Goal: Task Accomplishment & Management: Complete application form

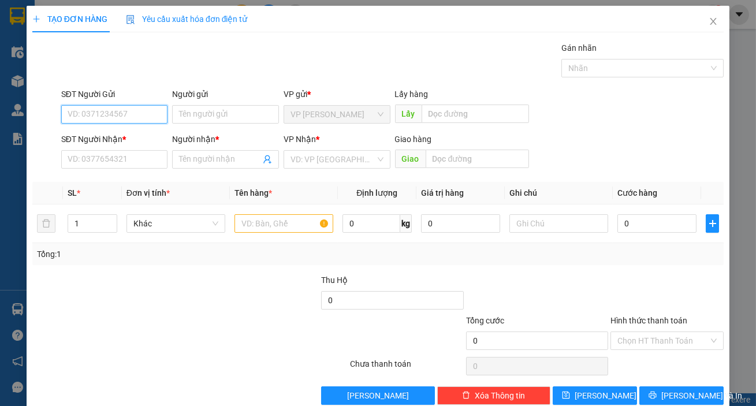
click at [85, 114] on input "SĐT Người Gửi" at bounding box center [114, 114] width 107 height 18
type input "0344738183"
click at [111, 167] on input "SĐT Người Nhận *" at bounding box center [114, 159] width 107 height 18
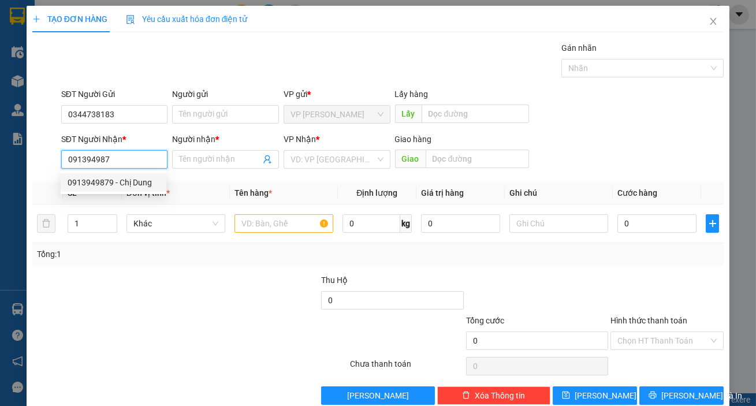
click at [112, 174] on div "0913949879 - Chị Dung" at bounding box center [114, 182] width 106 height 18
type input "0913949879"
type input "Chị Dung"
type input "0913949879"
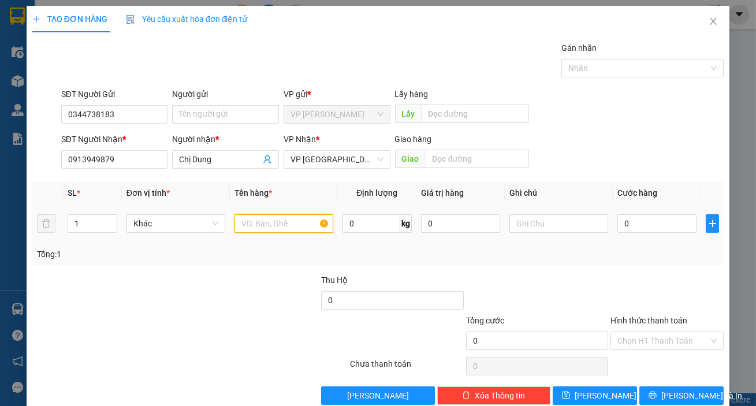
click at [296, 230] on input "text" at bounding box center [283, 223] width 99 height 18
type input "rượu"
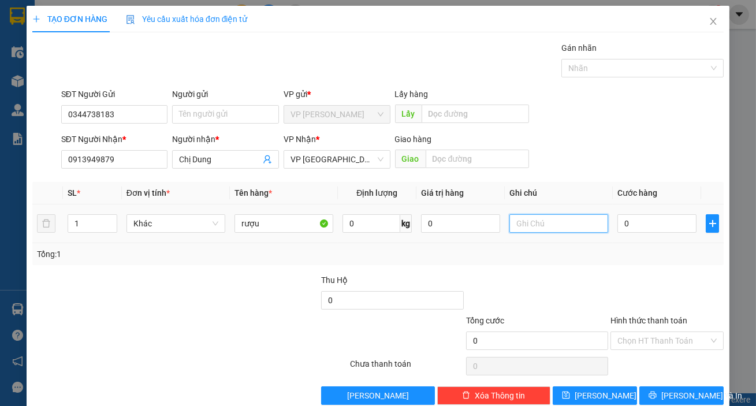
click at [546, 217] on input "text" at bounding box center [558, 223] width 99 height 18
type input "can"
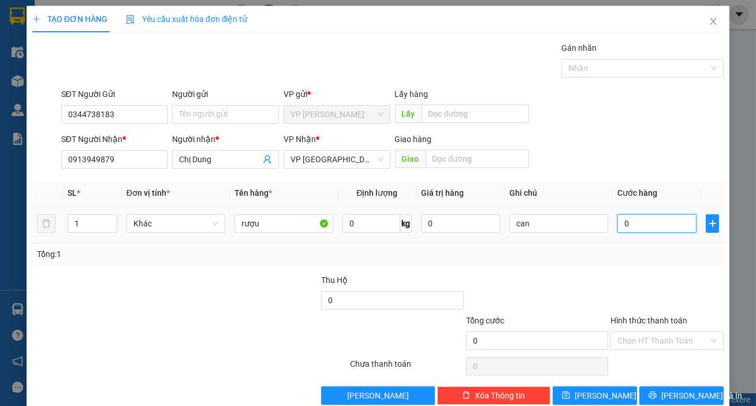
click at [669, 215] on input "0" at bounding box center [656, 223] width 79 height 18
type input "3"
type input "30"
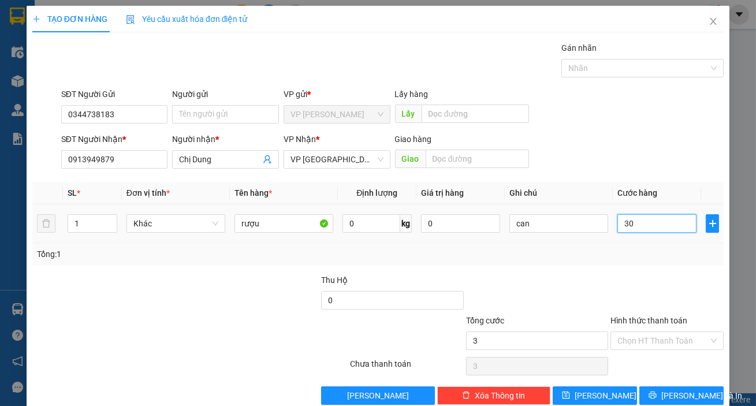
type input "30"
type input "300"
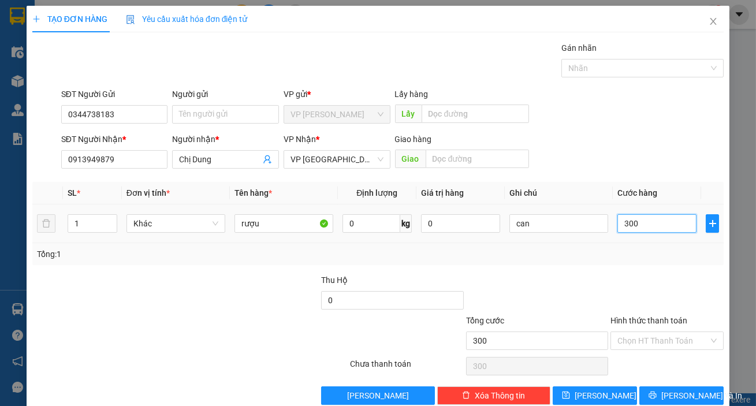
type input "3.000"
type input "30.000"
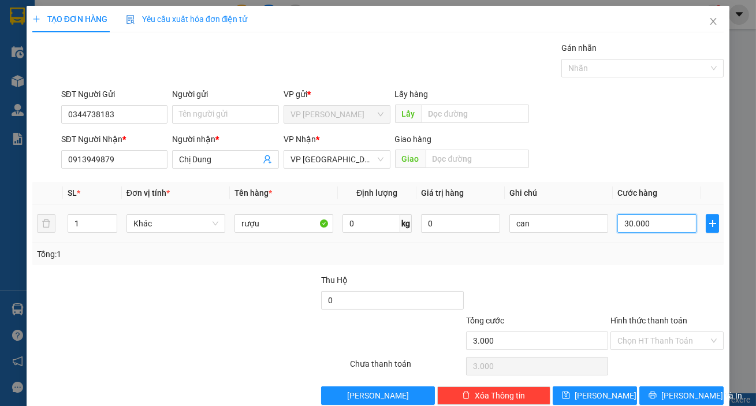
type input "30.000"
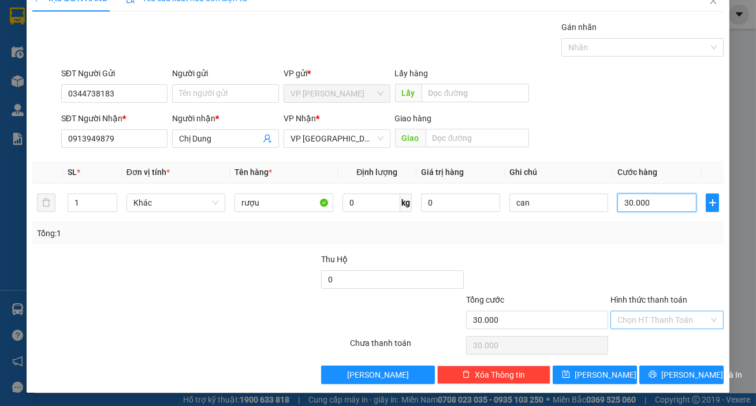
type input "30.000"
click at [655, 315] on input "Hình thức thanh toán" at bounding box center [662, 319] width 91 height 17
click at [650, 242] on div "Tổng: 1" at bounding box center [377, 233] width 691 height 22
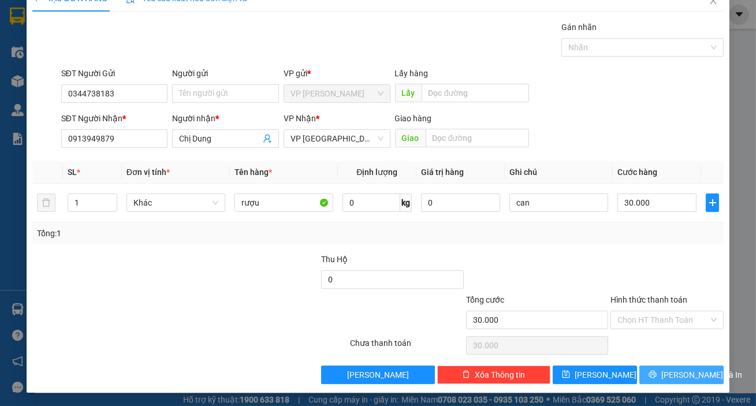
click at [676, 368] on span "[PERSON_NAME] và In" at bounding box center [701, 374] width 81 height 13
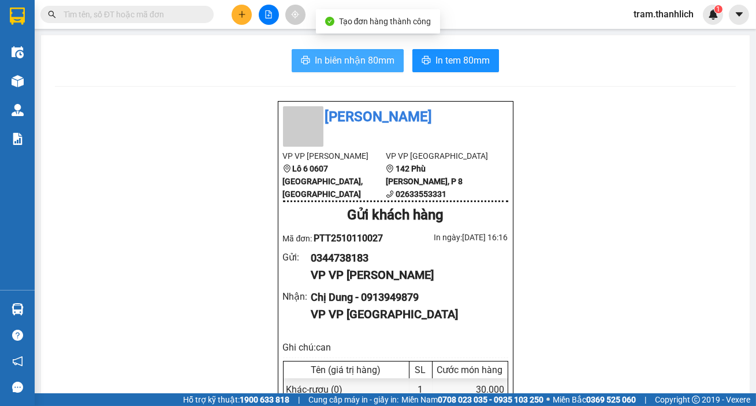
click at [364, 64] on span "In biên nhận 80mm" at bounding box center [355, 60] width 80 height 14
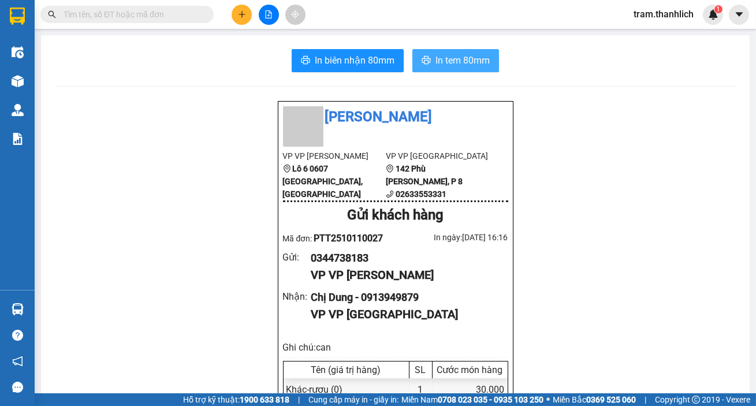
click at [453, 64] on span "In tem 80mm" at bounding box center [462, 60] width 54 height 14
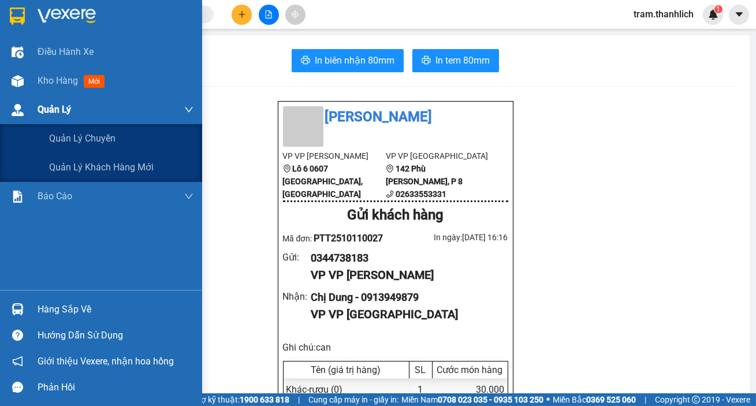
click at [30, 96] on div "Quản Lý" at bounding box center [101, 109] width 202 height 29
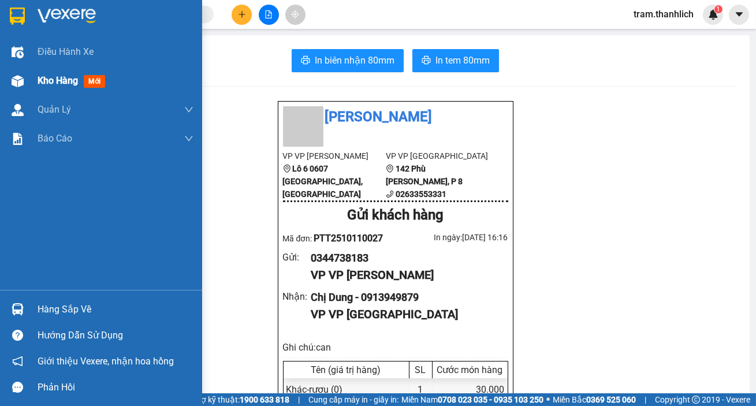
click at [33, 91] on div "Kho hàng mới" at bounding box center [101, 80] width 202 height 29
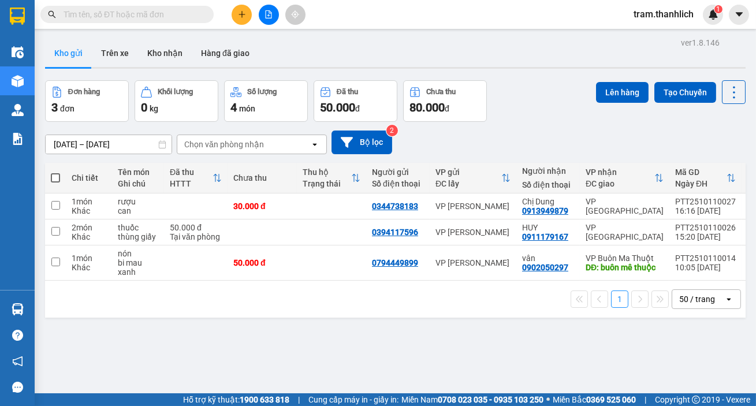
click at [246, 20] on button at bounding box center [242, 15] width 20 height 20
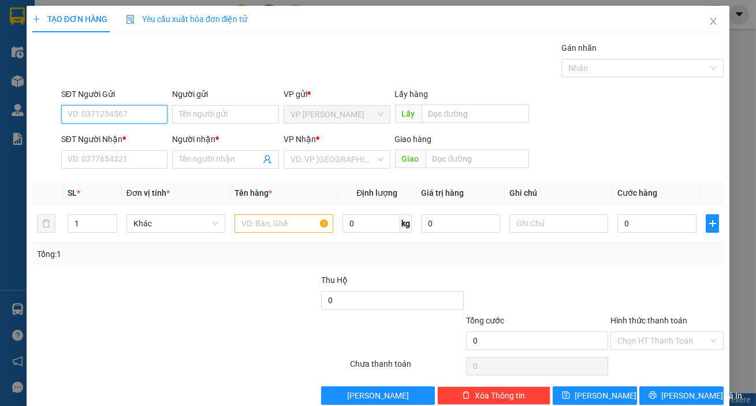
click at [115, 118] on input "SĐT Người Gửi" at bounding box center [114, 114] width 107 height 18
click at [114, 135] on div "0377952902" at bounding box center [114, 137] width 92 height 13
type input "0377952902"
type input "0982524567"
type input "[PERSON_NAME]"
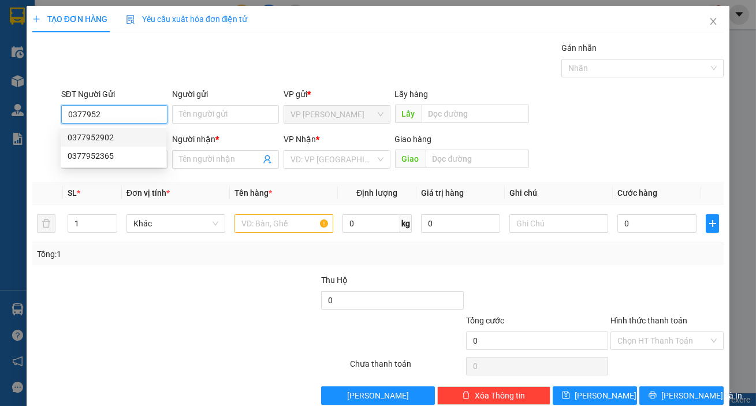
type input "BUÔN MA THUỘT"
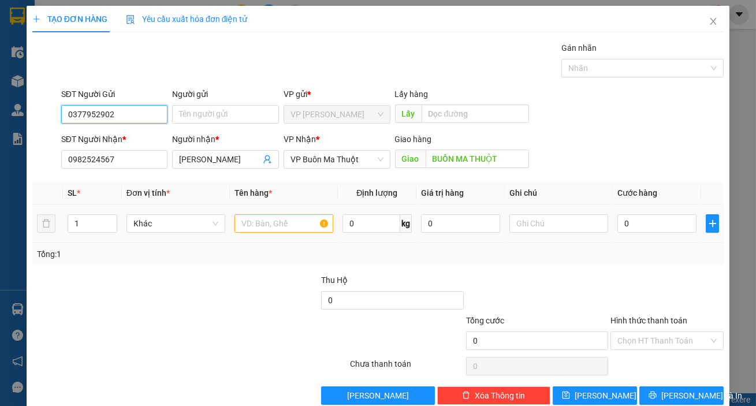
type input "0377952902"
click at [245, 227] on input "text" at bounding box center [283, 223] width 99 height 18
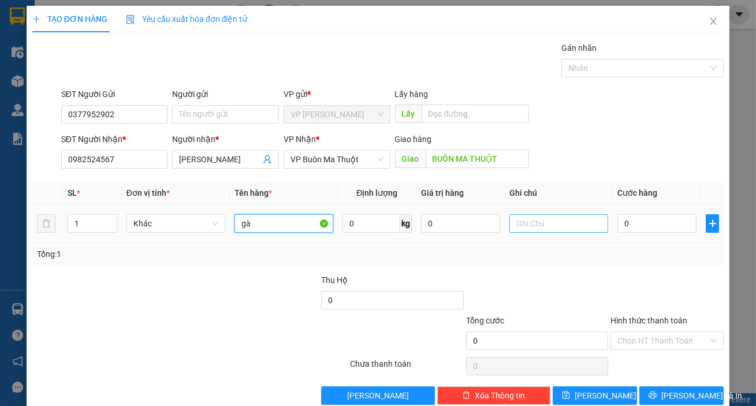
type input "gà"
click at [534, 222] on input "text" at bounding box center [558, 223] width 99 height 18
type input "thùng giấy"
click at [632, 237] on td "0" at bounding box center [657, 223] width 88 height 39
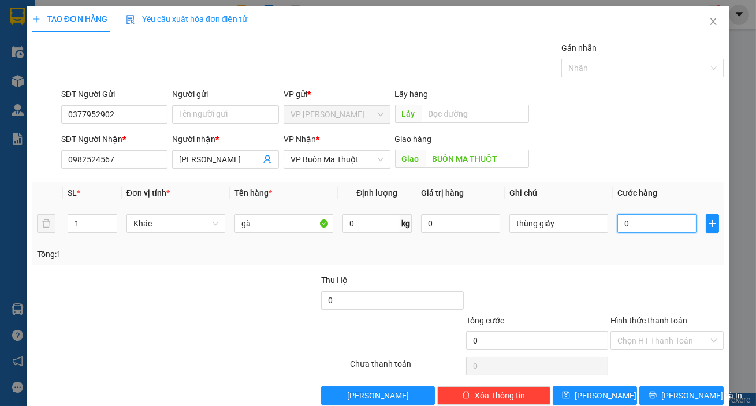
click at [635, 227] on input "0" at bounding box center [656, 223] width 79 height 18
click at [110, 219] on icon "up" at bounding box center [111, 221] width 4 height 4
type input "4"
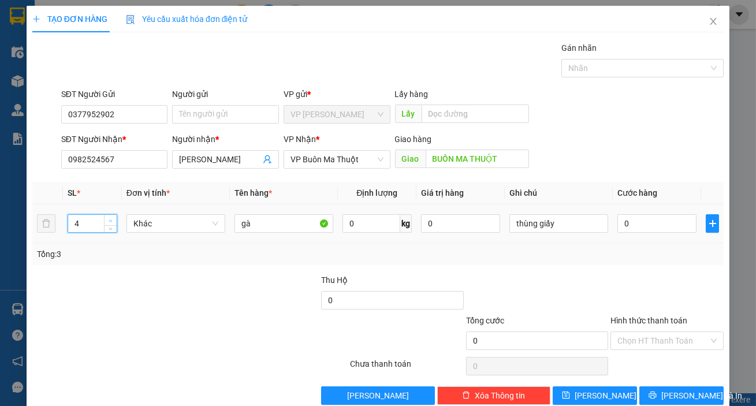
click at [110, 219] on icon "up" at bounding box center [111, 221] width 4 height 4
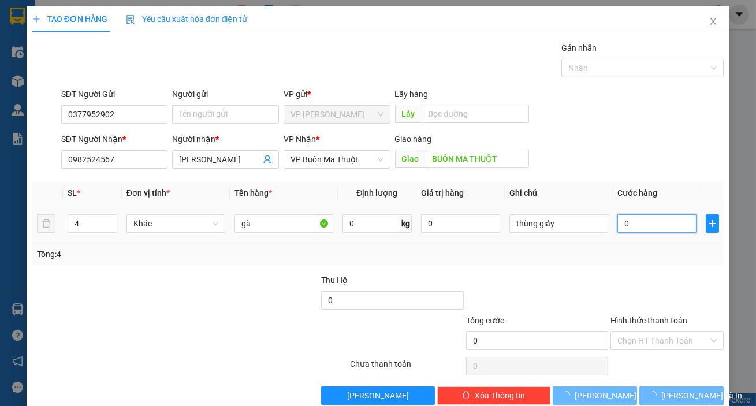
click at [639, 229] on input "0" at bounding box center [656, 223] width 79 height 18
type input "4"
type input "40"
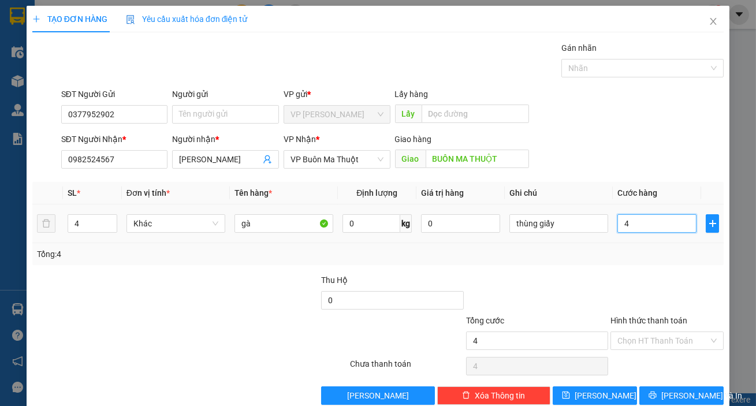
type input "40"
type input "400"
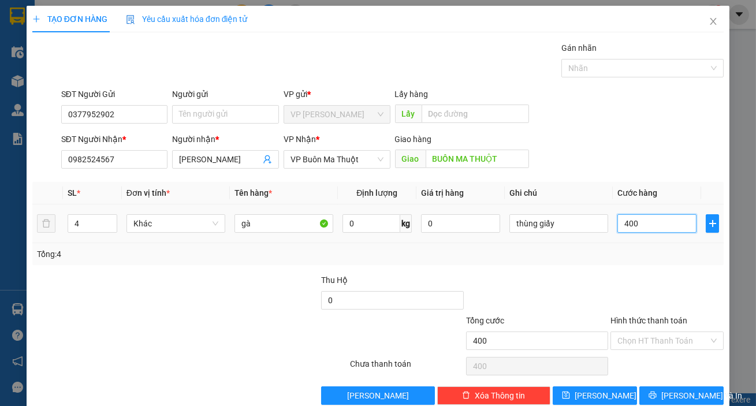
type input "4.000"
type input "40.000"
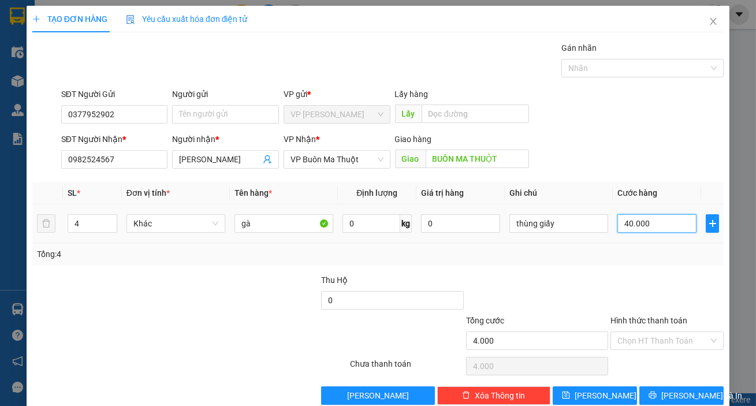
type input "40.000"
type input "400.000"
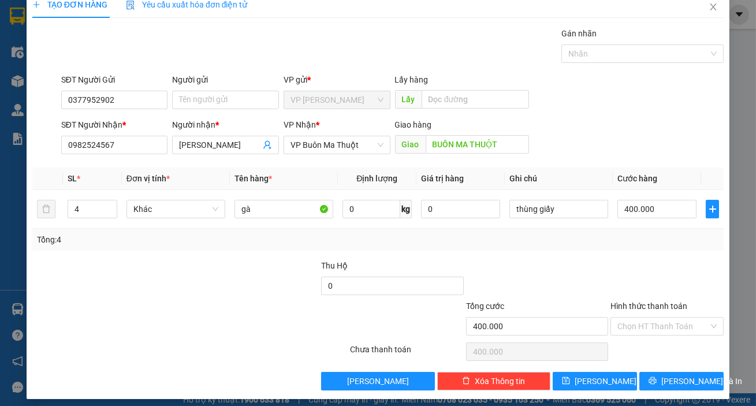
scroll to position [21, 0]
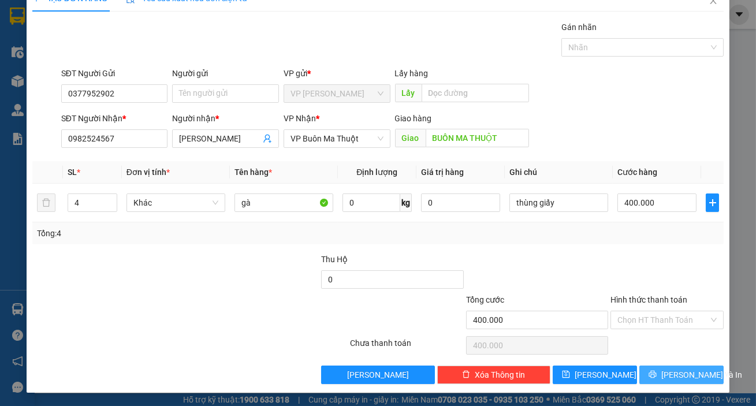
click at [656, 370] on icon "printer" at bounding box center [652, 374] width 8 height 8
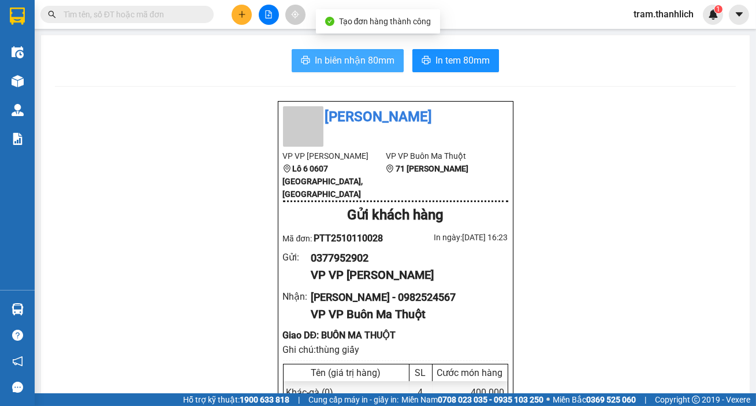
click at [326, 59] on span "In biên nhận 80mm" at bounding box center [355, 60] width 80 height 14
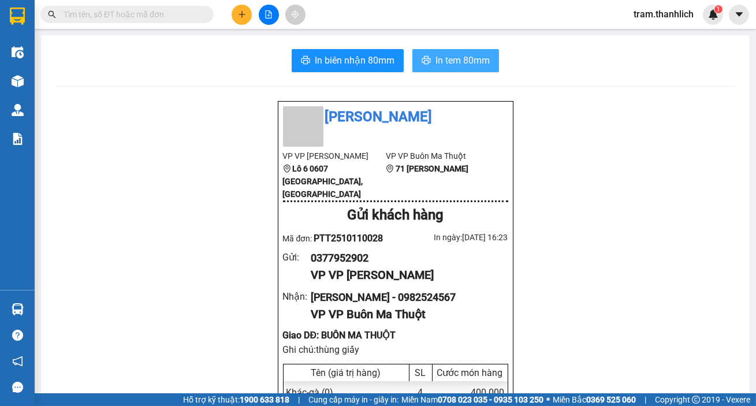
click at [450, 51] on button "In tem 80mm" at bounding box center [455, 60] width 87 height 23
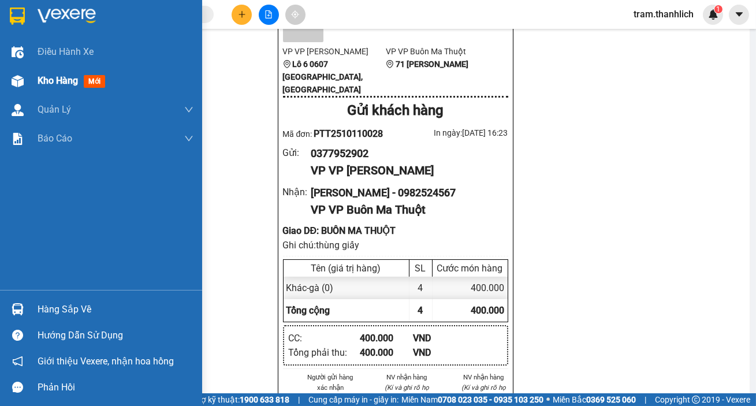
click at [33, 72] on div "Kho hàng mới" at bounding box center [101, 80] width 202 height 29
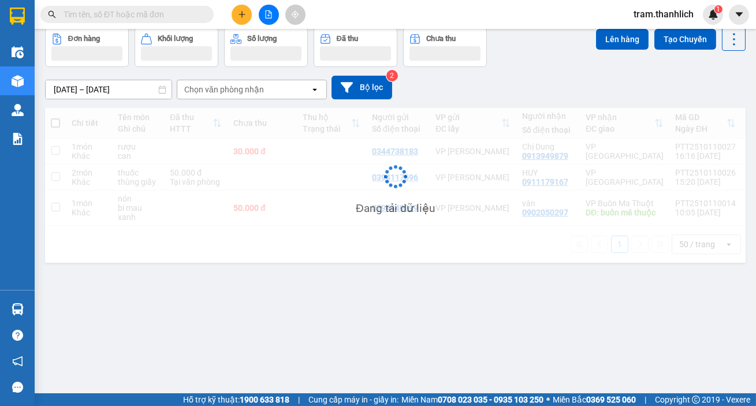
scroll to position [53, 0]
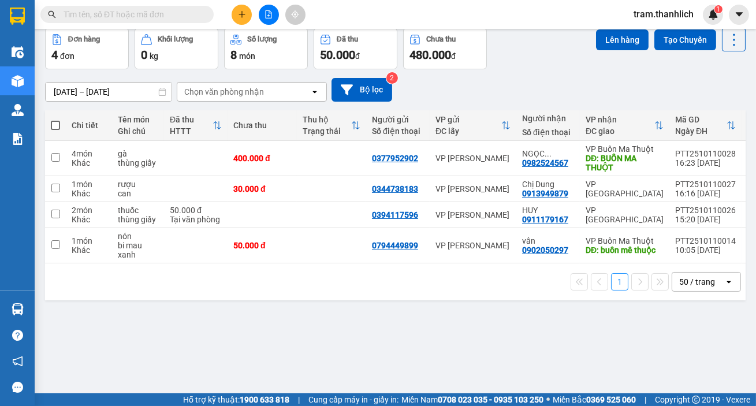
click at [242, 13] on icon "plus" at bounding box center [241, 14] width 1 height 6
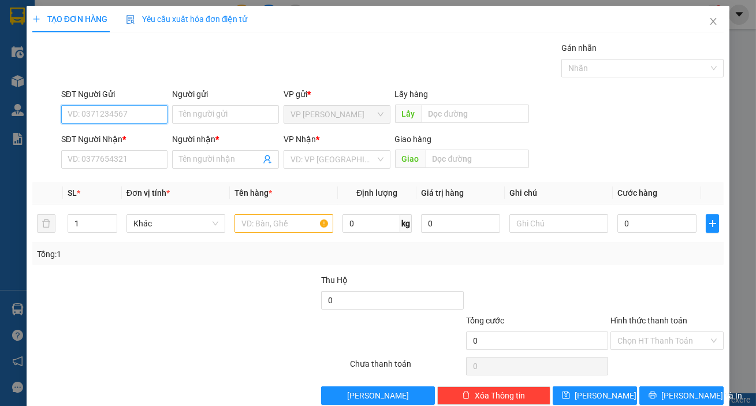
click at [89, 107] on input "SĐT Người Gửi" at bounding box center [114, 114] width 107 height 18
click at [102, 134] on div "0816666247" at bounding box center [114, 137] width 92 height 13
type input "0816666247"
type input "0778567898"
type input "[PERSON_NAME]"
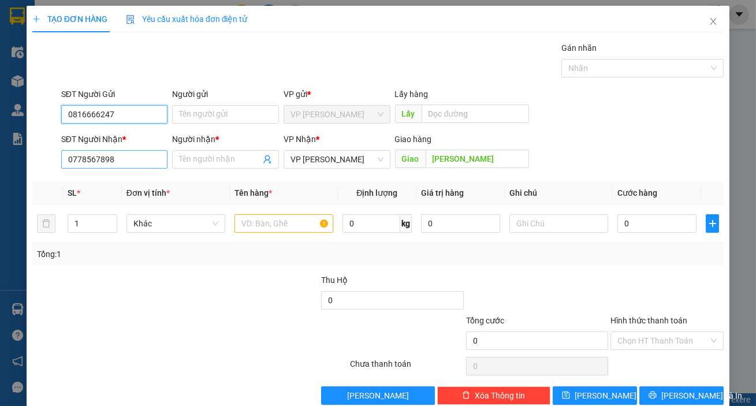
type input "0816666247"
click at [134, 156] on input "0778567898" at bounding box center [114, 159] width 107 height 18
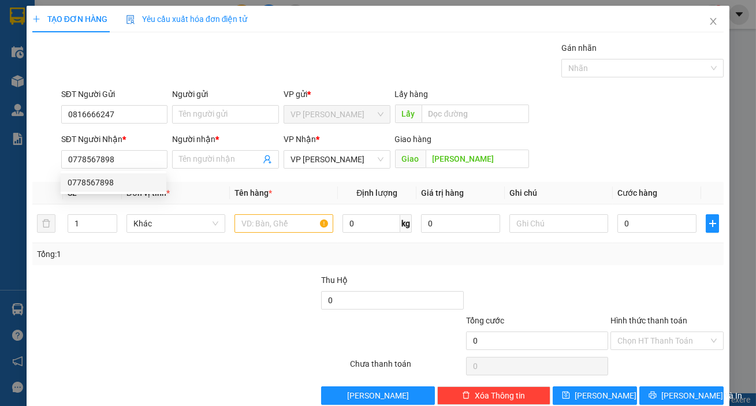
click at [225, 185] on th "Đơn vị tính *" at bounding box center [176, 193] width 108 height 23
click at [218, 159] on input "Người nhận *" at bounding box center [219, 159] width 81 height 13
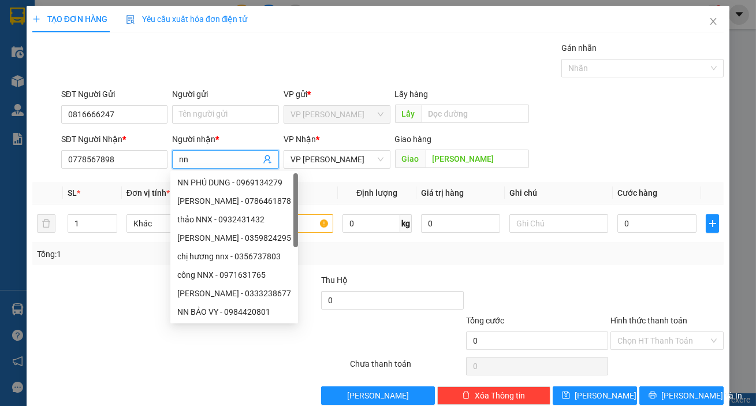
type input "n"
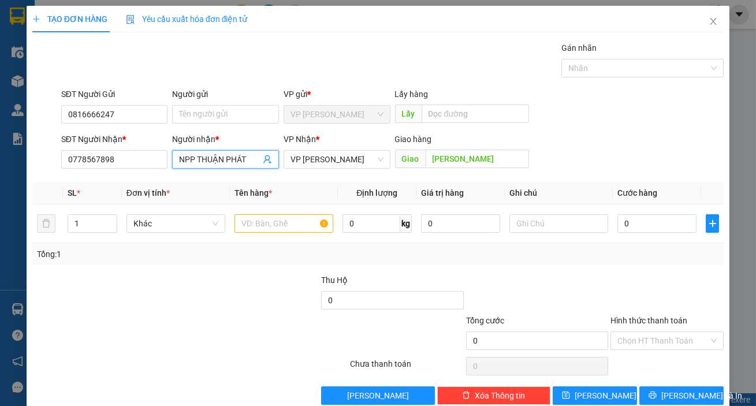
type input "NPP THUẬN PHÁT"
click at [609, 139] on div "SĐT Người Nhận * 0778567898 Người nhận * NPP THUẬN PHÁT NPP THUẬN PHÁT VP Nhận …" at bounding box center [392, 153] width 667 height 40
click at [263, 223] on input "text" at bounding box center [283, 223] width 99 height 18
type input "T"
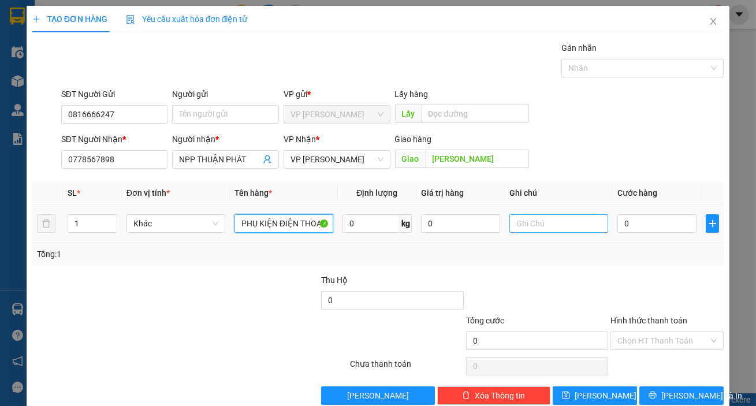
type input "PHỤ KIỆN ĐIỆN THOẠI"
click at [528, 226] on input "text" at bounding box center [558, 223] width 99 height 18
type input "THÙNG GIẤY"
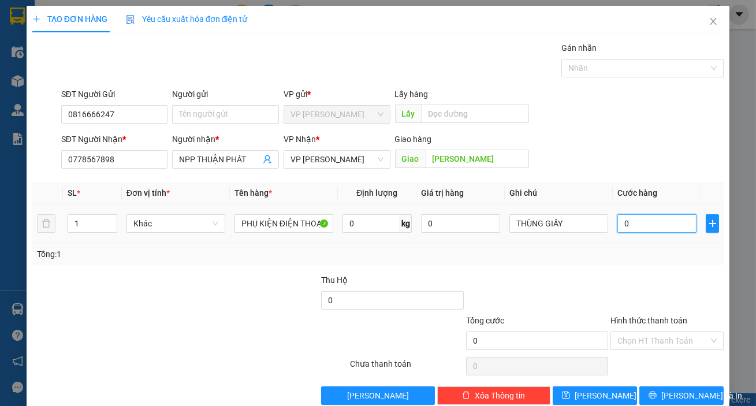
click at [652, 218] on input "0" at bounding box center [656, 223] width 79 height 18
click at [658, 222] on input "0" at bounding box center [656, 223] width 79 height 18
type input "06"
type input "6"
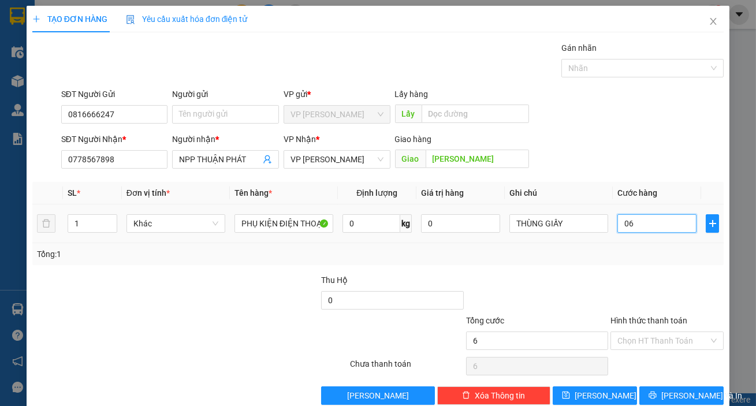
type input "060"
type input "60"
type input "0.600"
type input "600"
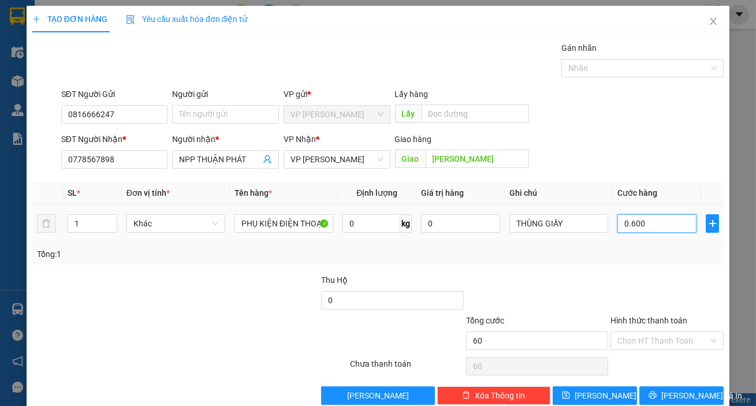
type input "600"
type input "06.000"
type input "6.000"
type input "060.000"
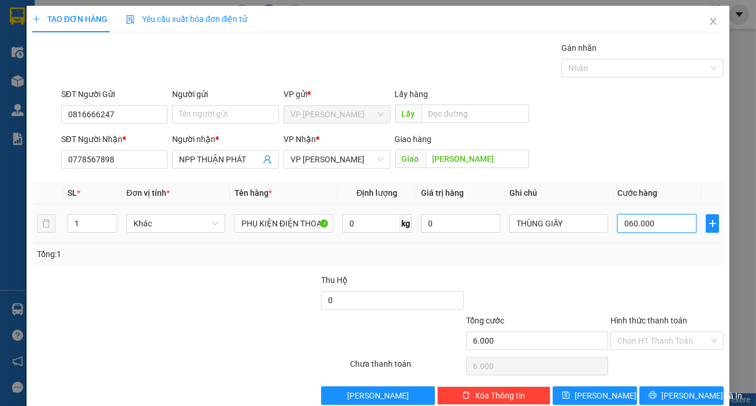
type input "60.000"
click at [611, 271] on div "Transit Pickup Surcharge Ids Transit Deliver Surcharge Ids Transit Deliver Surc…" at bounding box center [377, 223] width 691 height 363
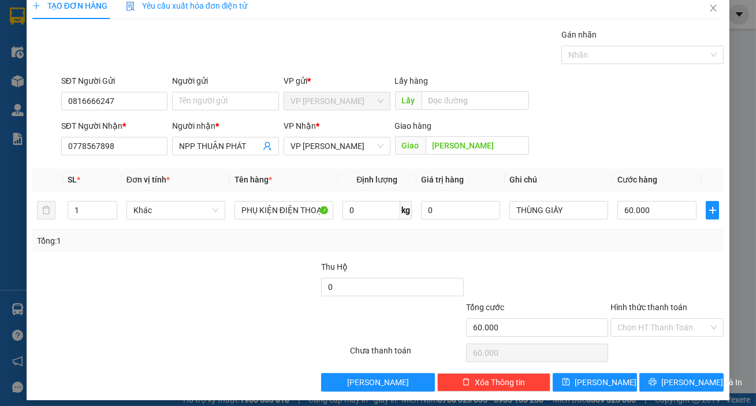
scroll to position [21, 0]
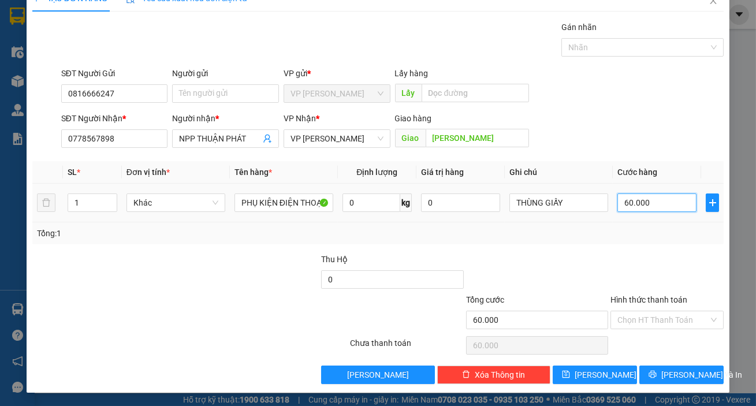
click at [677, 206] on input "60.000" at bounding box center [656, 202] width 79 height 18
type input "0"
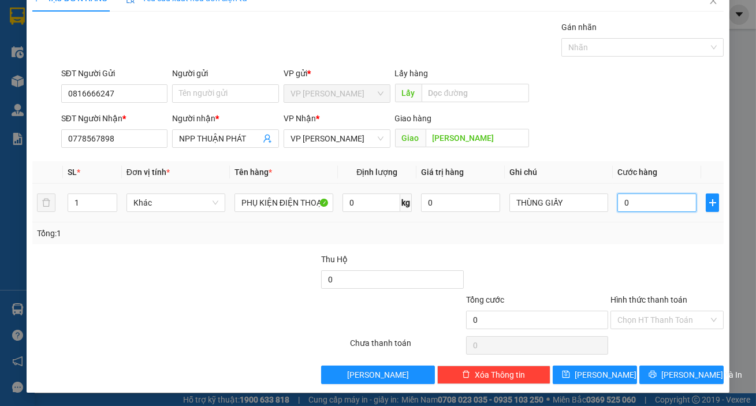
type input "06"
type input "6"
type input "060"
type input "60"
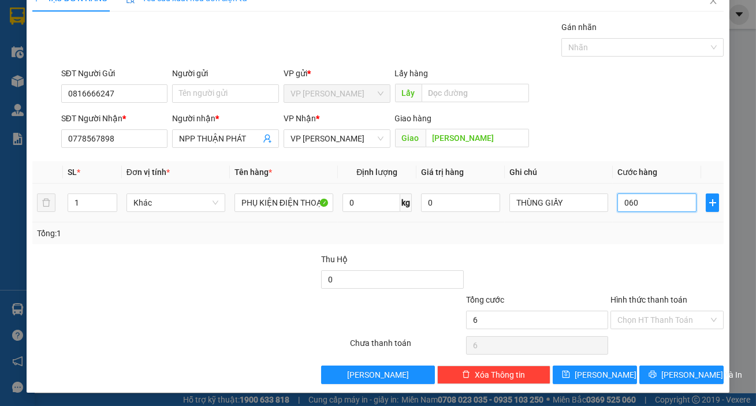
type input "60"
type input "0.600"
type input "600"
type input "06.000"
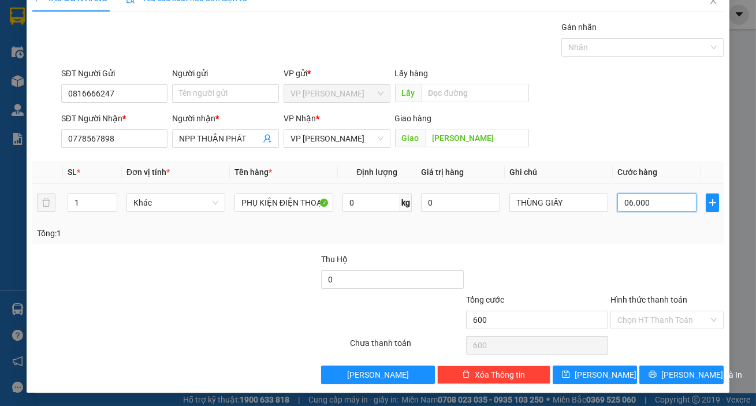
type input "6.000"
type input "060.000"
type input "60.000"
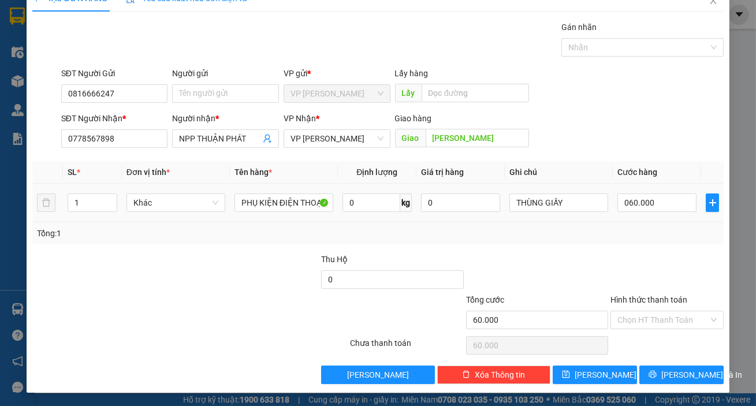
type input "60.000"
click at [606, 247] on div "Transit Pickup Surcharge Ids Transit Deliver Surcharge Ids Transit Deliver Surc…" at bounding box center [377, 202] width 691 height 363
click at [661, 376] on button "[PERSON_NAME] và In" at bounding box center [681, 374] width 84 height 18
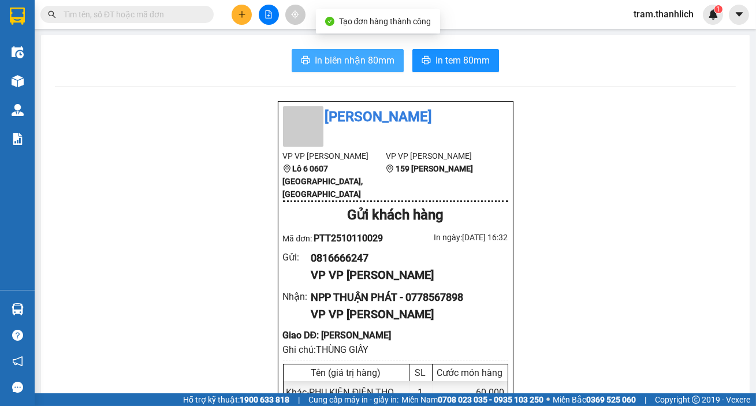
click at [353, 57] on span "In biên nhận 80mm" at bounding box center [355, 60] width 80 height 14
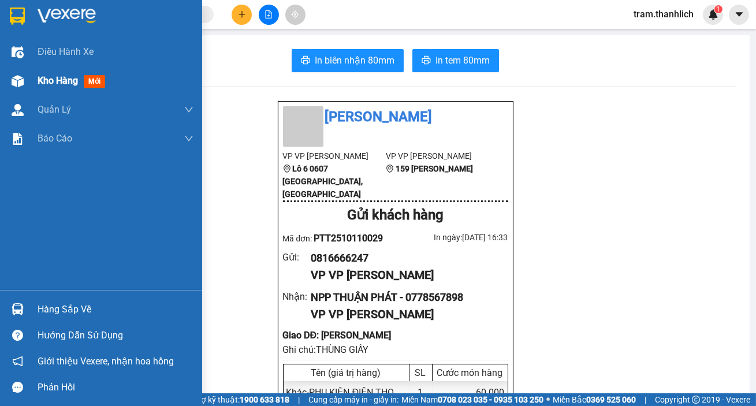
click at [52, 92] on div "Kho hàng mới" at bounding box center [116, 80] width 156 height 29
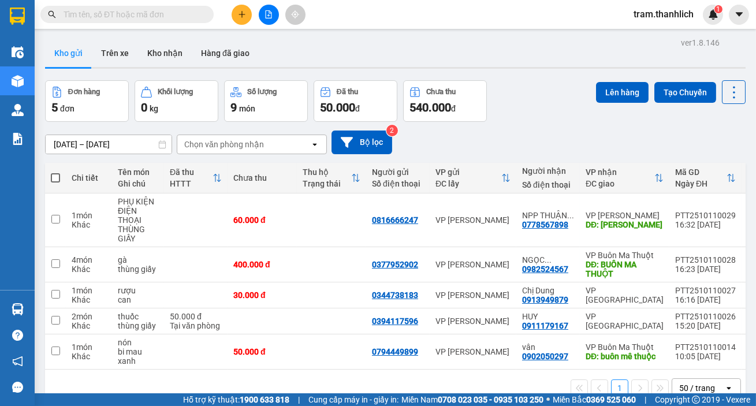
click at [241, 16] on icon "plus" at bounding box center [241, 14] width 1 height 6
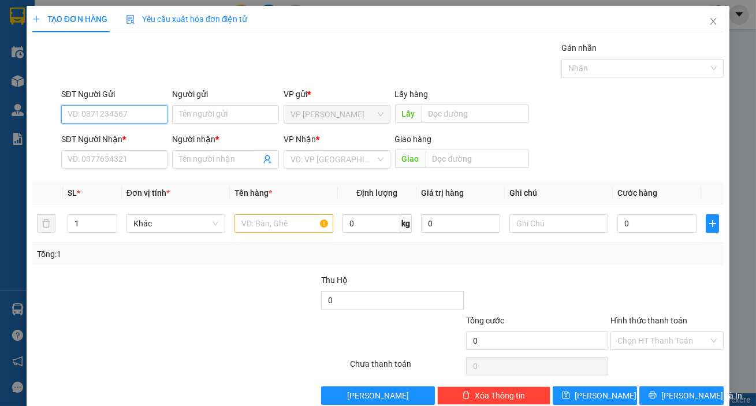
click at [96, 115] on input "SĐT Người Gửi" at bounding box center [114, 114] width 107 height 18
click at [89, 140] on div "0816666247" at bounding box center [114, 137] width 92 height 13
type input "0816666247"
type input "0778567898"
type input "[PERSON_NAME]"
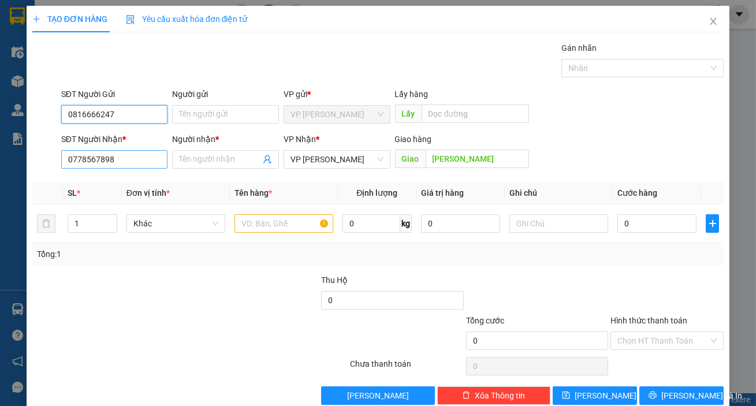
type input "0816666247"
click at [142, 162] on input "0778567898" at bounding box center [114, 159] width 107 height 18
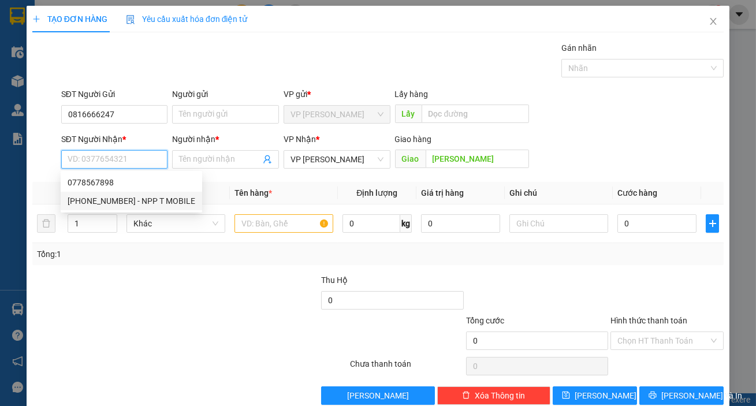
click at [150, 199] on div "[PHONE_NUMBER] - NPP T MOBILE" at bounding box center [132, 201] width 128 height 13
type input "0947947957"
type input "NPP T MOBILE"
type input "BUÔN MÊ THUỘC"
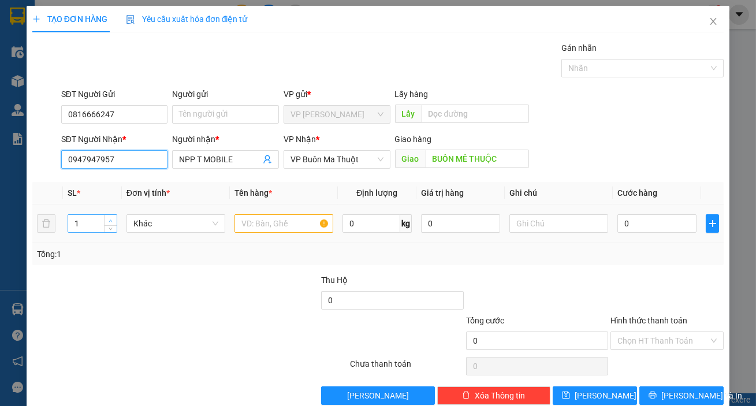
type input "0947947957"
type input "2"
click at [109, 219] on icon "up" at bounding box center [111, 221] width 4 height 4
click at [258, 225] on input "text" at bounding box center [283, 223] width 99 height 18
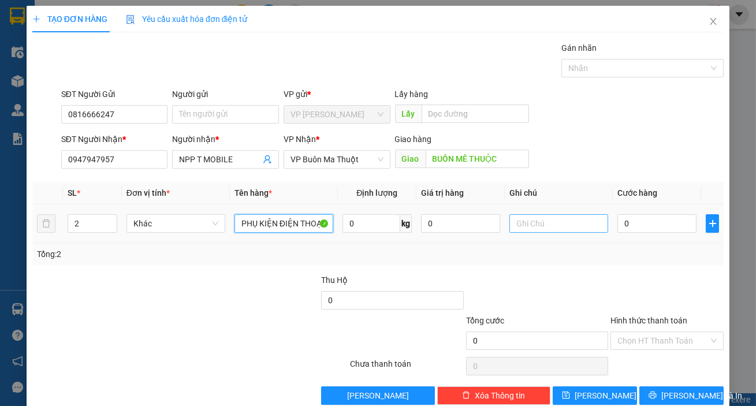
type input "PHỤ KIỆN ĐIỆN THOẠI"
click at [530, 214] on input "text" at bounding box center [558, 223] width 99 height 18
type input "THÙNG GIẤY"
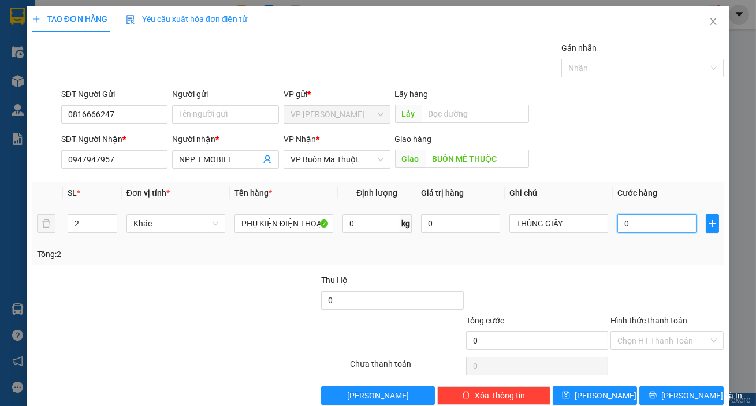
click at [647, 227] on input "0" at bounding box center [656, 223] width 79 height 18
type input "1"
type input "14"
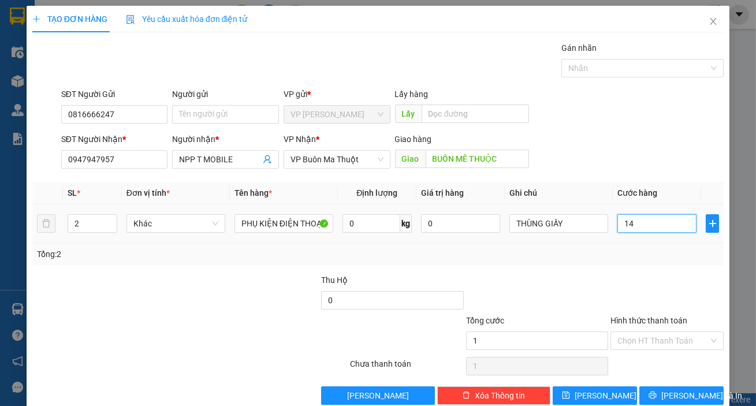
type input "14"
type input "140"
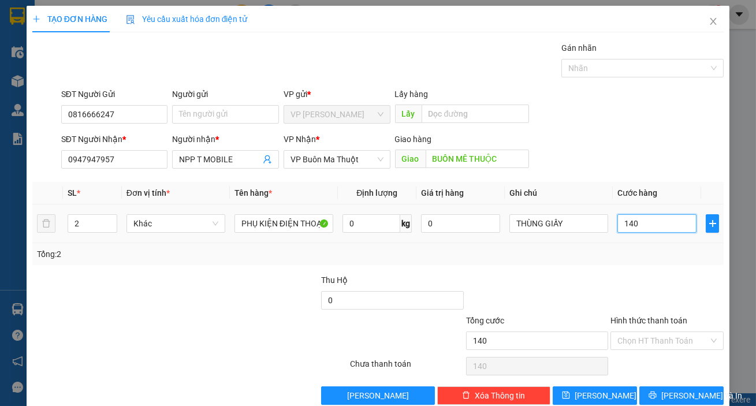
type input "1.400"
type input "14.000"
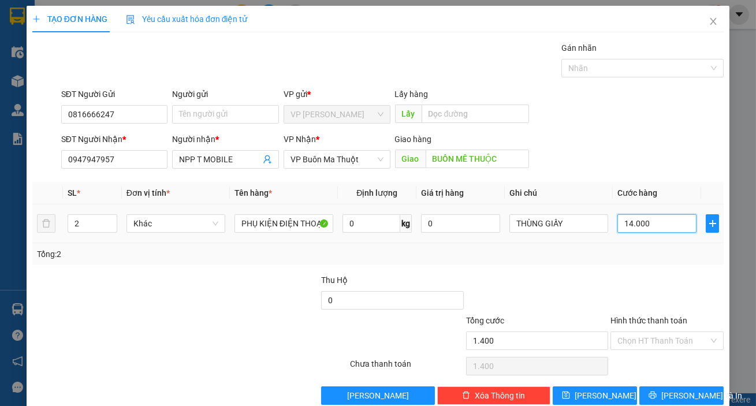
type input "14.000"
type input "140.000"
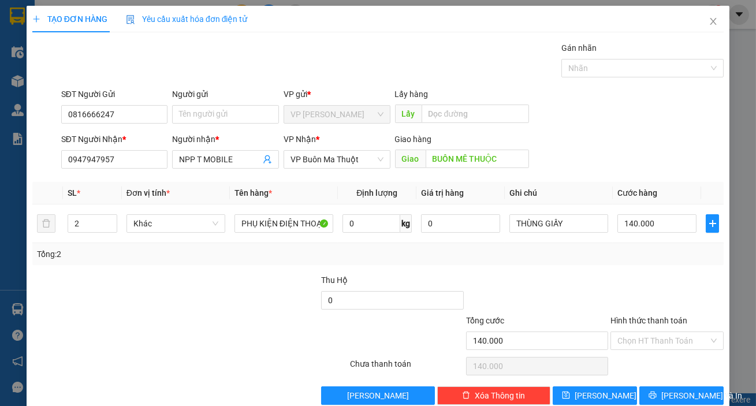
click at [609, 304] on div at bounding box center [666, 294] width 115 height 40
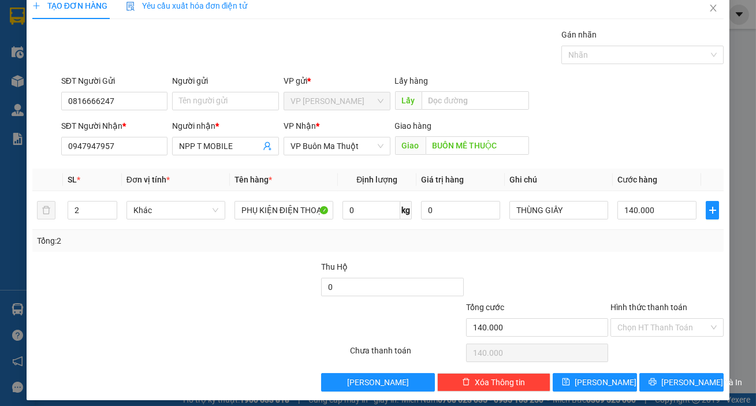
scroll to position [21, 0]
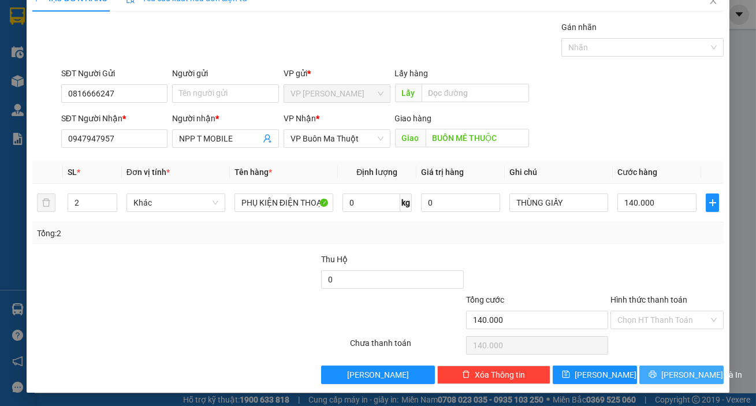
click at [684, 376] on span "[PERSON_NAME] và In" at bounding box center [701, 374] width 81 height 13
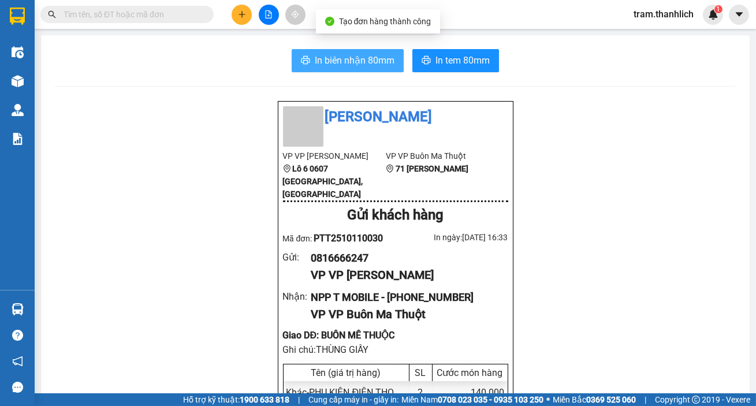
click at [359, 67] on span "In biên nhận 80mm" at bounding box center [355, 60] width 80 height 14
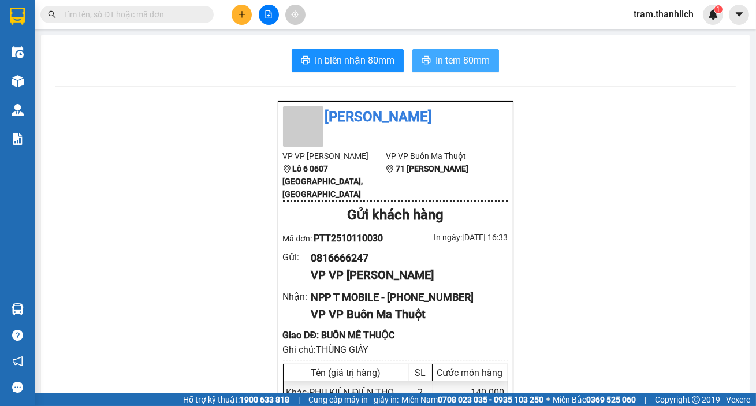
click at [451, 64] on span "In tem 80mm" at bounding box center [462, 60] width 54 height 14
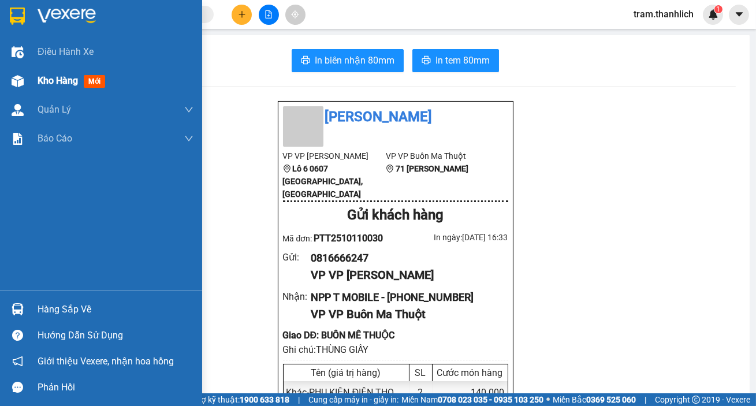
click at [32, 83] on div "Kho hàng mới" at bounding box center [101, 80] width 202 height 29
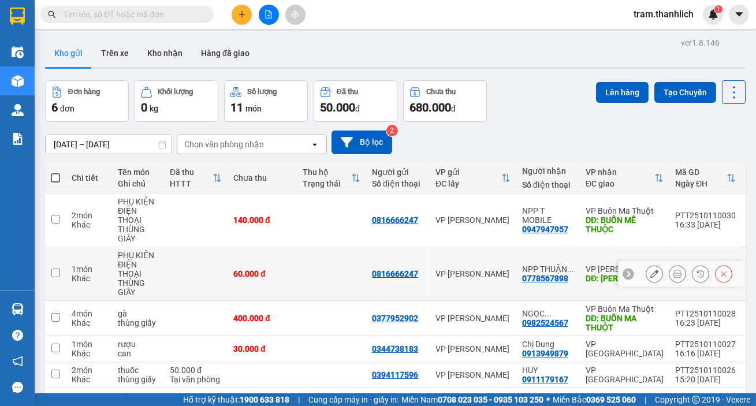
click at [673, 275] on icon at bounding box center [677, 274] width 8 height 8
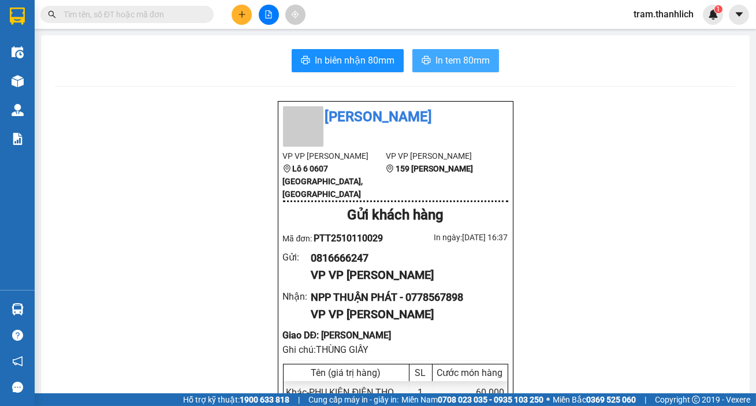
click at [475, 63] on span "In tem 80mm" at bounding box center [462, 60] width 54 height 14
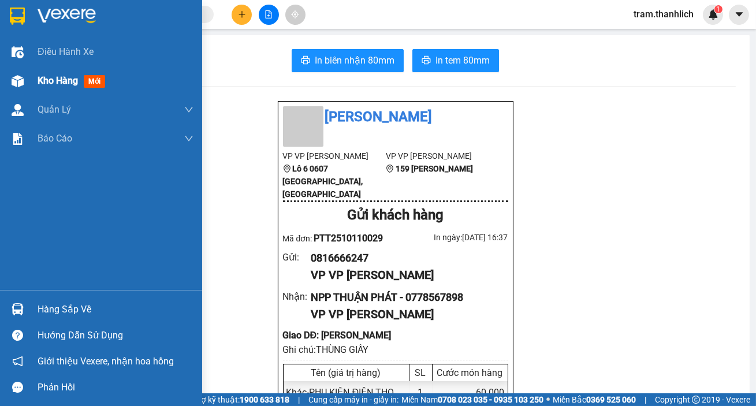
click at [31, 91] on div "Kho hàng mới" at bounding box center [101, 80] width 202 height 29
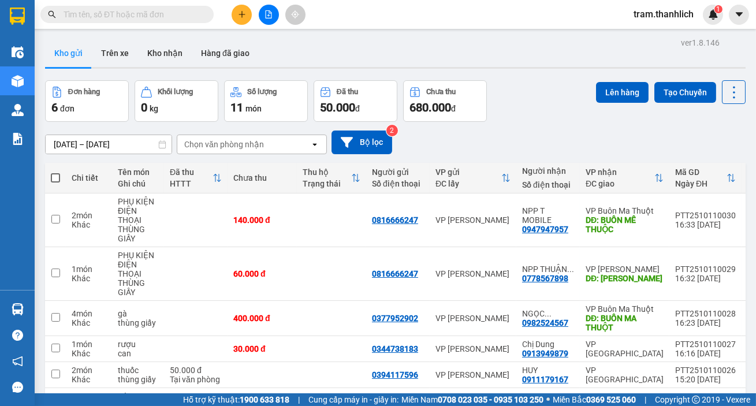
click at [244, 18] on icon "plus" at bounding box center [242, 14] width 8 height 8
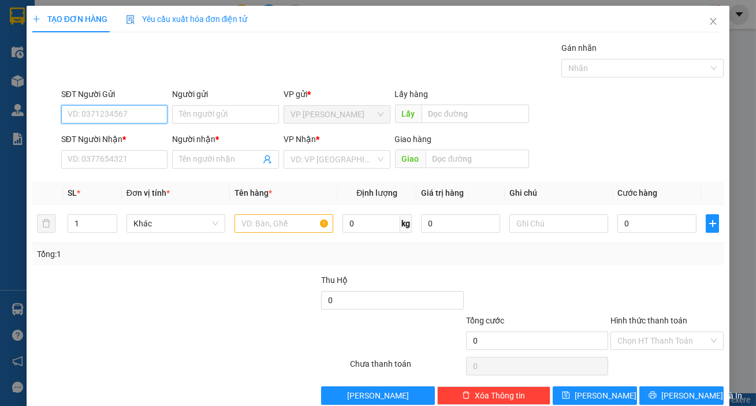
click at [84, 118] on input "SĐT Người Gửi" at bounding box center [114, 114] width 107 height 18
click at [81, 110] on input "0" at bounding box center [114, 114] width 107 height 18
type input "0943528539"
click at [212, 113] on input "Người gửi" at bounding box center [225, 114] width 107 height 18
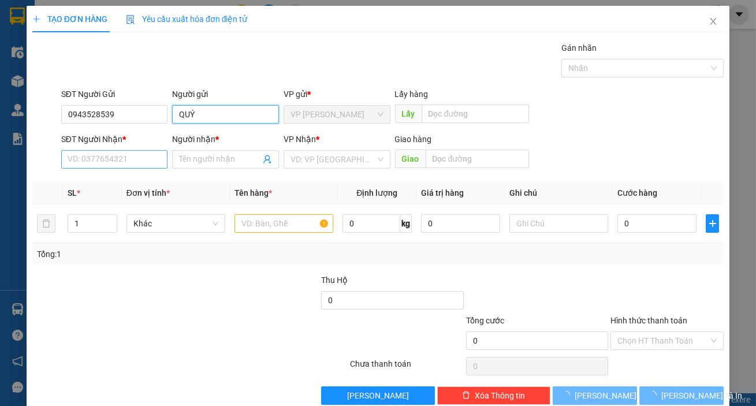
type input "QUÝ"
click at [139, 156] on input "SĐT Người Nhận *" at bounding box center [114, 159] width 107 height 18
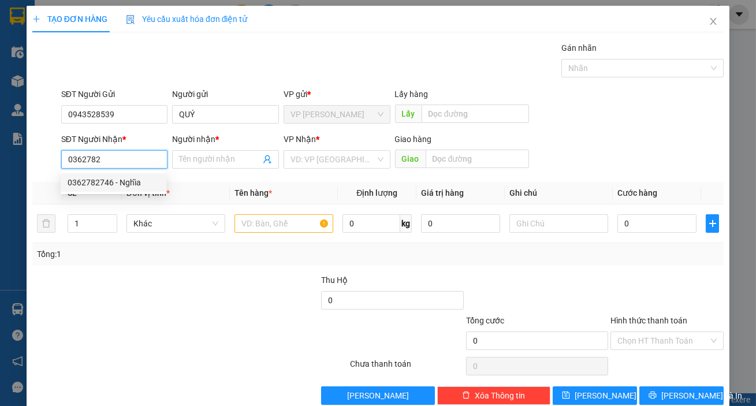
click at [138, 181] on div "0362782746 - Nghĩa" at bounding box center [114, 182] width 92 height 13
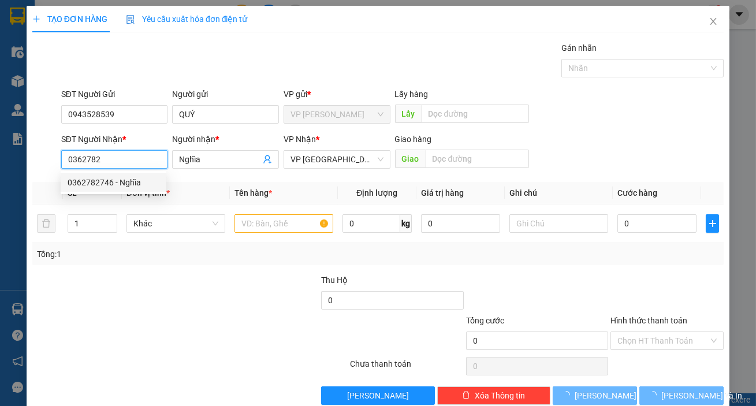
type input "0362782746"
type input "Nghĩa"
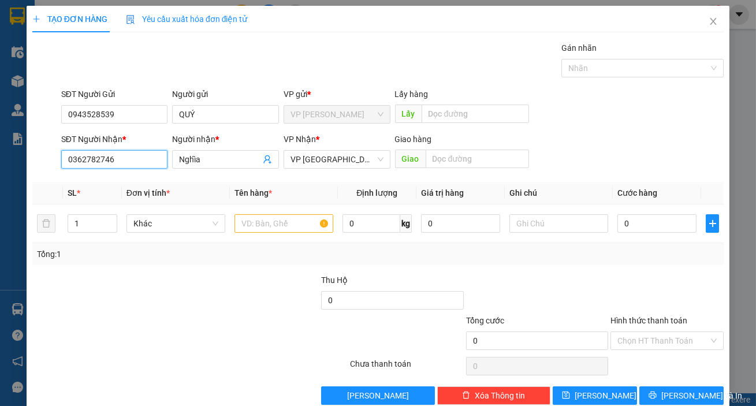
type input "0362782746"
click at [629, 151] on div "SĐT Người Nhận * 0362782746 0362782746 Người nhận * Nghĩa VP Nhận * VP Đà Lạt G…" at bounding box center [392, 153] width 667 height 40
click at [111, 219] on icon "up" at bounding box center [111, 221] width 4 height 4
type input "4"
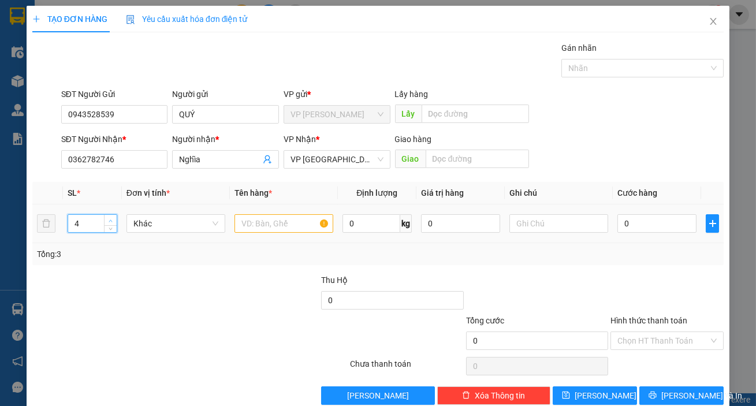
click at [111, 219] on icon "up" at bounding box center [111, 221] width 4 height 4
click at [283, 225] on input "text" at bounding box center [283, 223] width 99 height 18
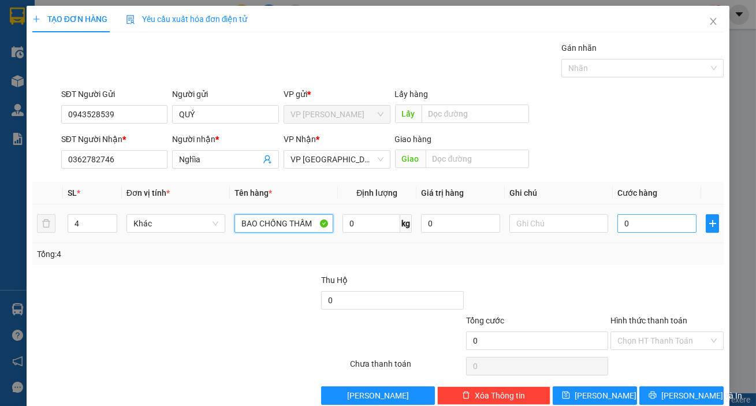
type input "BAO CHỐNG THẤM"
click at [636, 219] on input "0" at bounding box center [656, 223] width 79 height 18
type input "8"
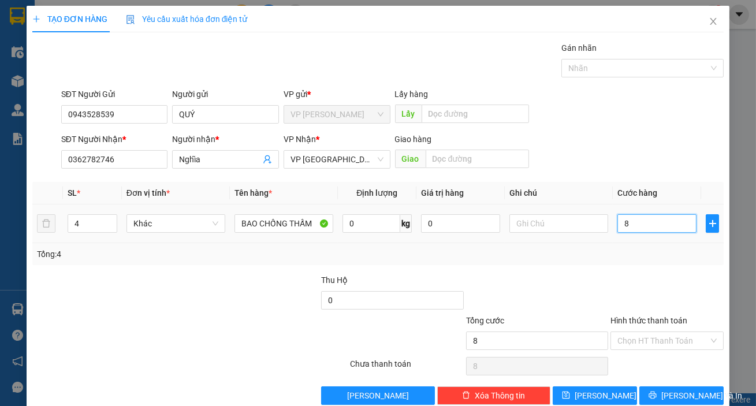
type input "80"
type input "800"
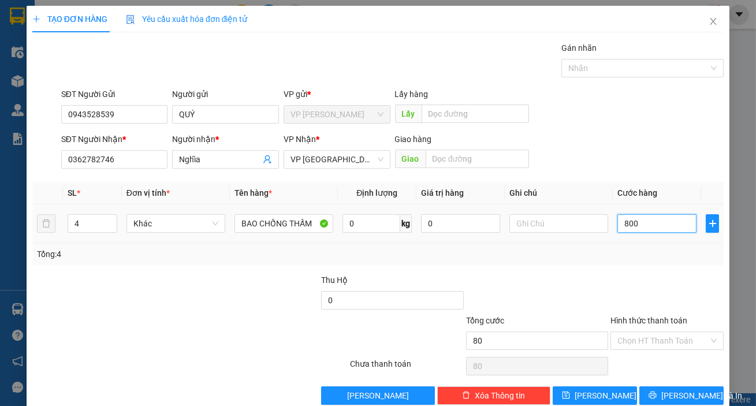
type input "800"
type input "8.000"
type input "80.000"
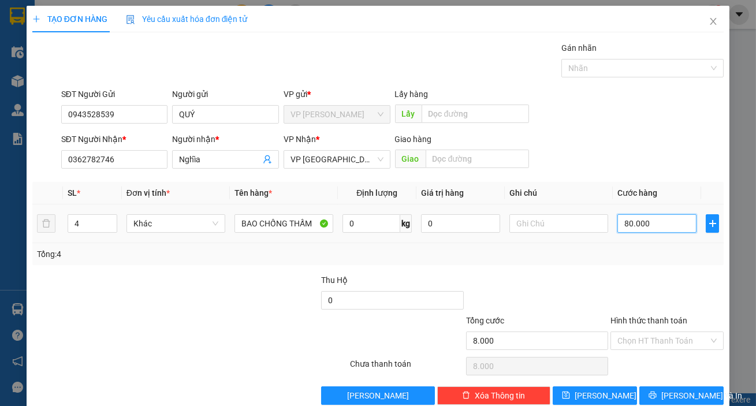
type input "80.000"
click at [611, 140] on div "SĐT Người Nhận * 0362782746 Người nhận * Nghĩa VP Nhận * VP Đà Lạt Giao hàng Gi…" at bounding box center [392, 153] width 667 height 40
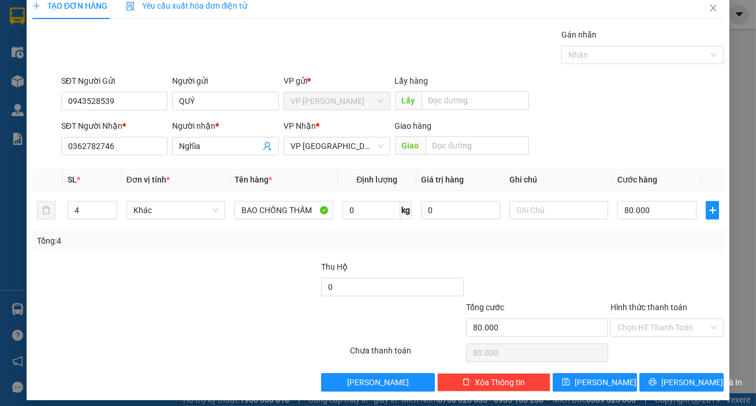
scroll to position [21, 0]
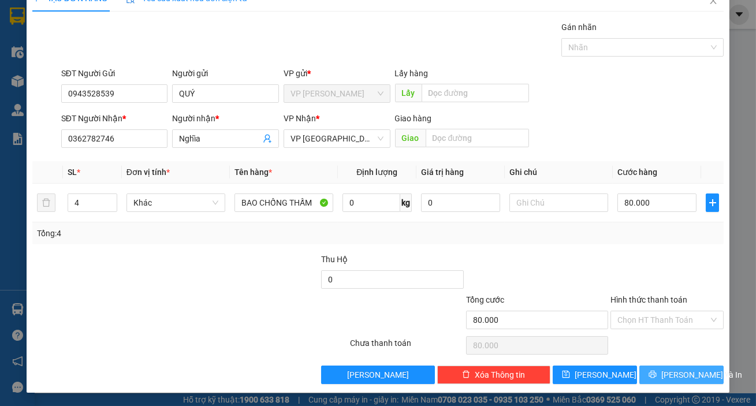
click at [685, 378] on span "[PERSON_NAME] và In" at bounding box center [701, 374] width 81 height 13
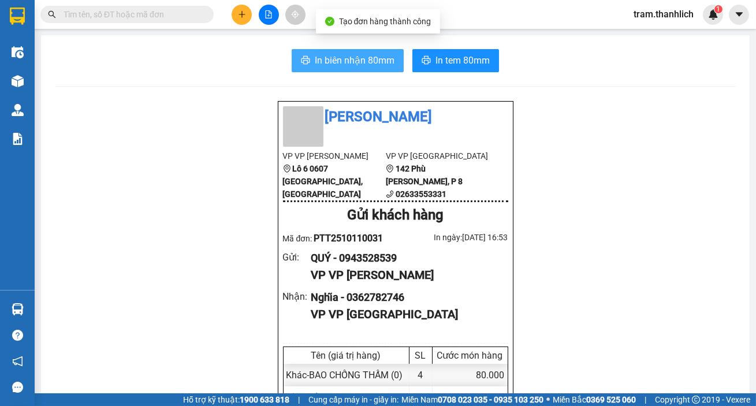
click at [364, 55] on span "In biên nhận 80mm" at bounding box center [355, 60] width 80 height 14
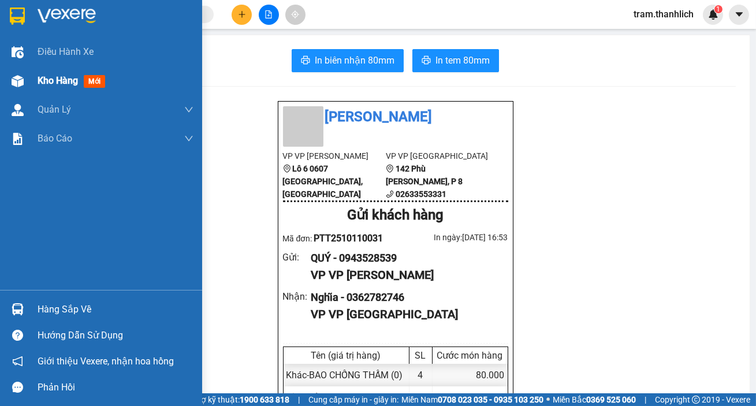
click at [40, 87] on div "Kho hàng mới" at bounding box center [74, 80] width 72 height 14
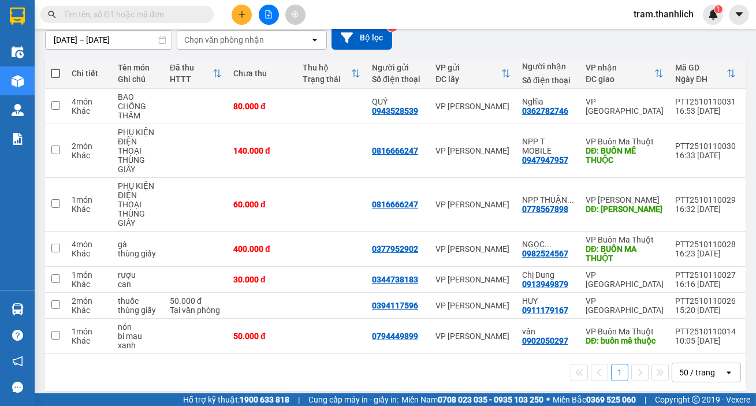
scroll to position [115, 0]
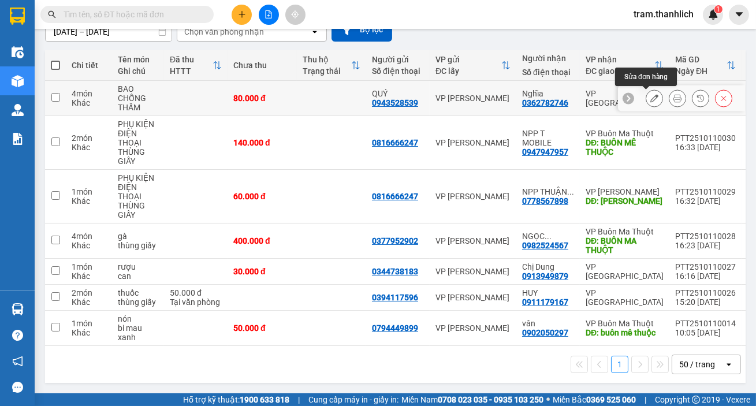
click at [650, 96] on icon at bounding box center [654, 98] width 8 height 8
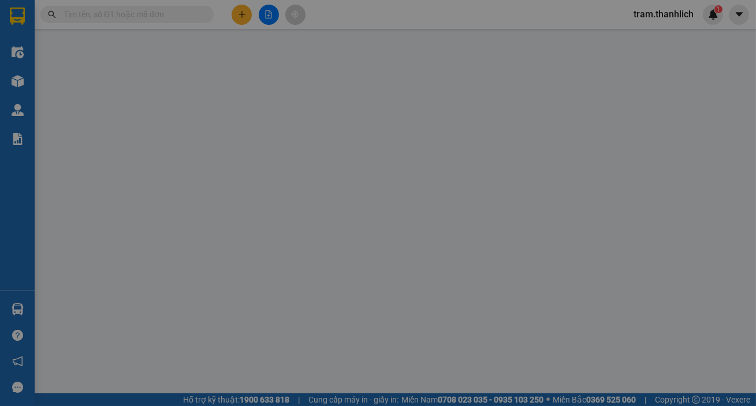
type input "0943528539"
type input "0362782746"
type input "80.000"
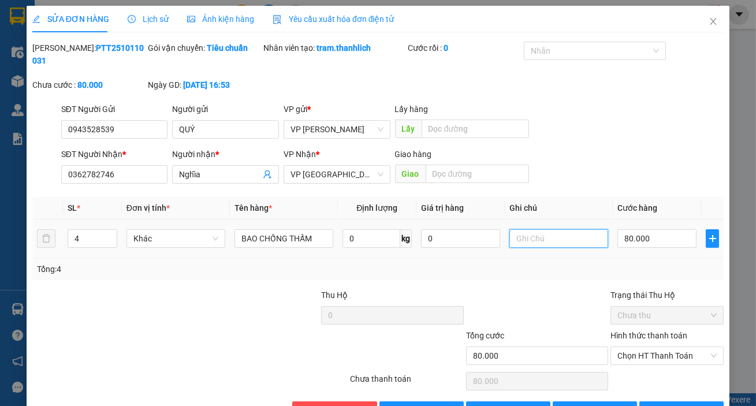
click at [521, 241] on input "text" at bounding box center [558, 238] width 99 height 18
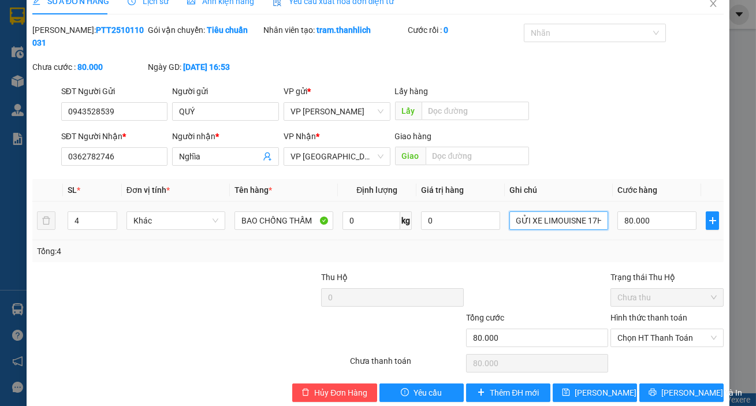
scroll to position [36, 0]
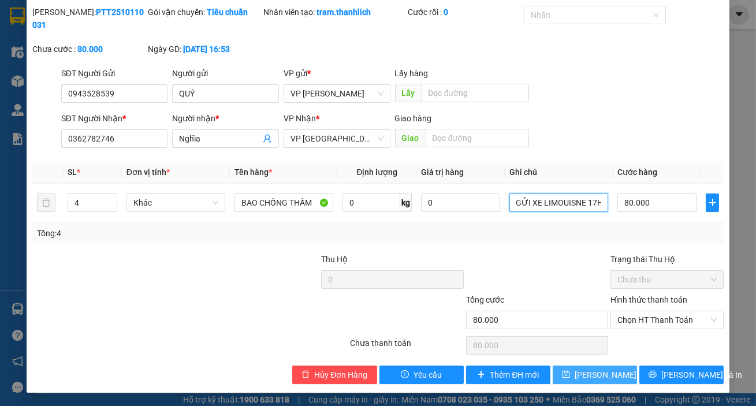
type input "GỬI XE LIMOUISNE 17H"
click at [591, 378] on span "[PERSON_NAME] thay đổi" at bounding box center [621, 374] width 92 height 13
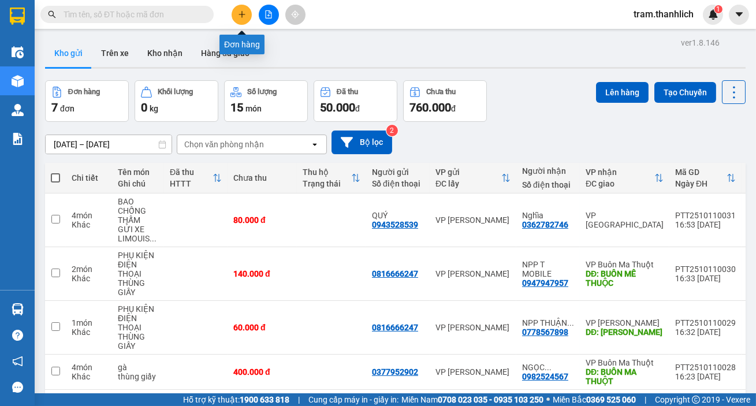
click at [238, 18] on button at bounding box center [242, 15] width 20 height 20
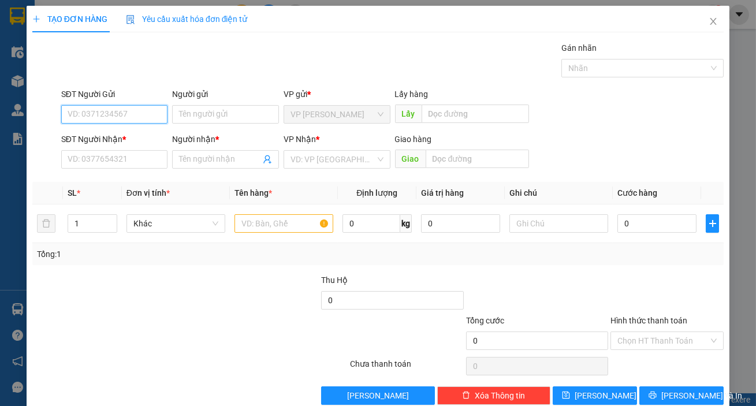
click at [79, 117] on input "SĐT Người Gửi" at bounding box center [114, 114] width 107 height 18
click at [91, 158] on input "SĐT Người Nhận *" at bounding box center [114, 159] width 107 height 18
click at [91, 157] on input "SĐT Người Nhận *" at bounding box center [114, 159] width 107 height 18
type input "0932569469"
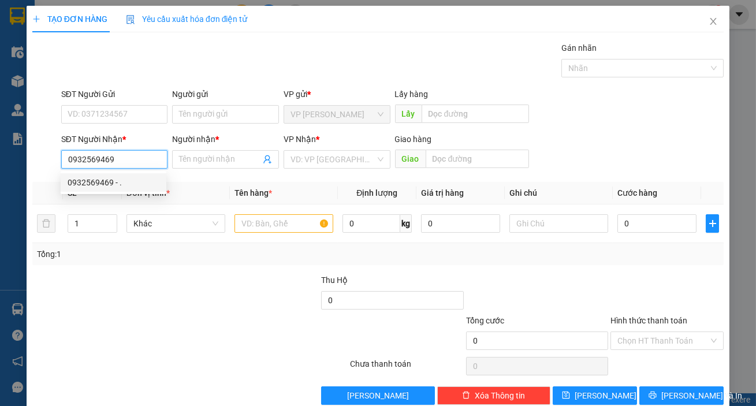
click at [109, 179] on div "0932569469 - ." at bounding box center [114, 182] width 92 height 13
type input "."
type input "kontum"
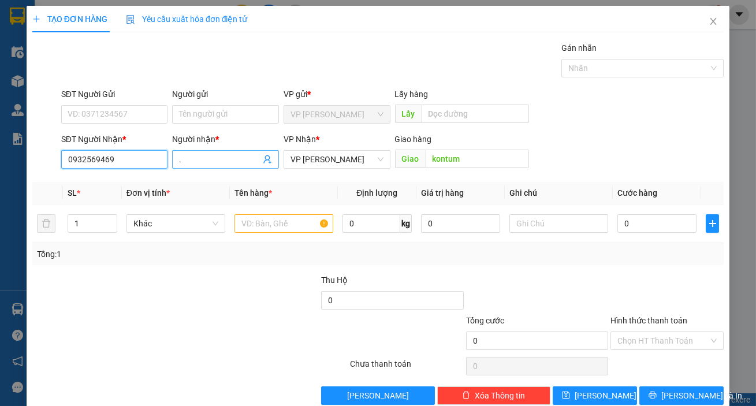
type input "0932569469"
click at [207, 160] on input "." at bounding box center [219, 159] width 81 height 13
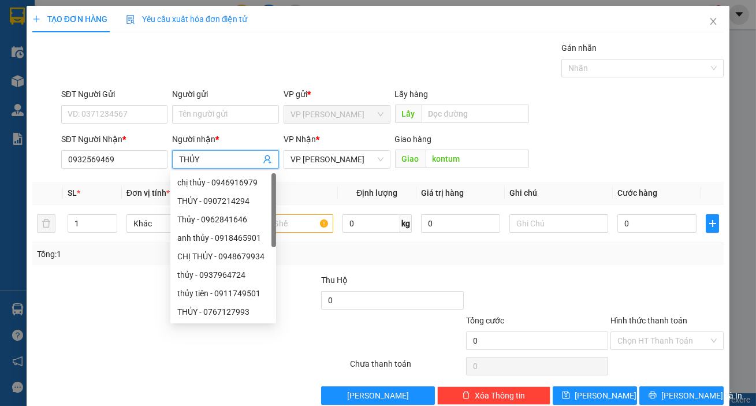
type input "THỦY"
click at [606, 144] on div "SĐT Người Nhận * 0932569469 Người nhận * THỦY VP Nhận * VP [PERSON_NAME] hàng G…" at bounding box center [392, 153] width 667 height 40
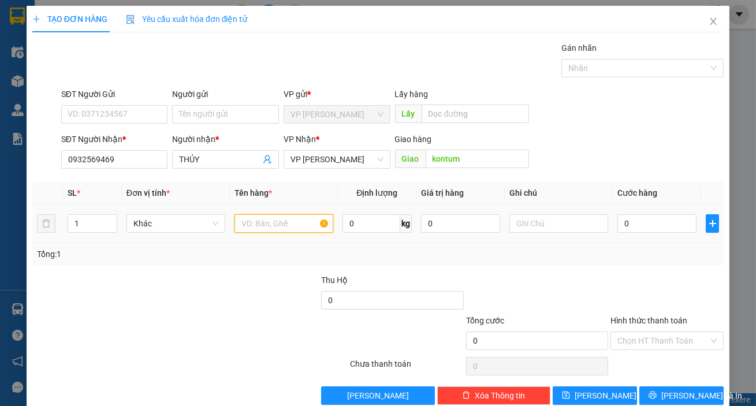
click at [297, 222] on input "text" at bounding box center [283, 223] width 99 height 18
type input "HẢI SẢN"
type input "2"
click at [110, 219] on icon "up" at bounding box center [111, 221] width 4 height 4
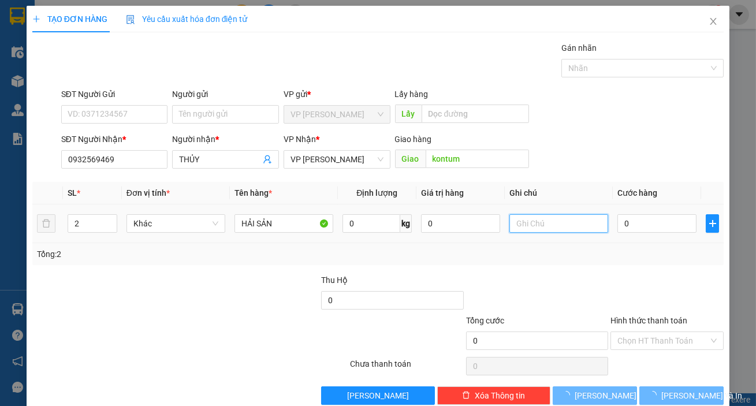
click at [531, 221] on input "text" at bounding box center [558, 223] width 99 height 18
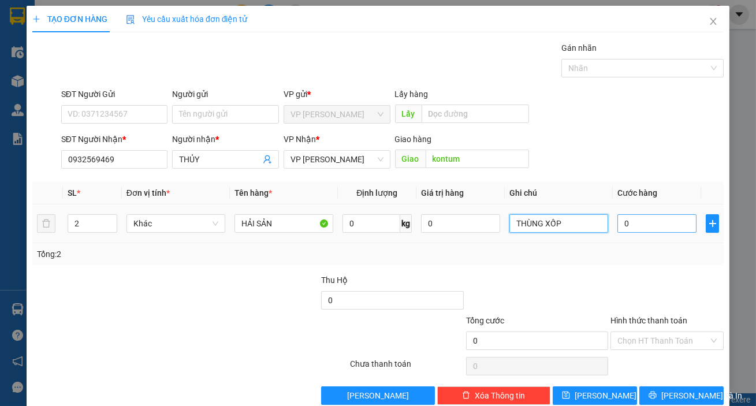
type input "THÙNG XỐP"
click at [644, 229] on input "0" at bounding box center [656, 223] width 79 height 18
click at [513, 225] on input "THÙNG XỐP" at bounding box center [558, 223] width 99 height 18
click at [580, 229] on input "THÙNG XỐP" at bounding box center [558, 223] width 99 height 18
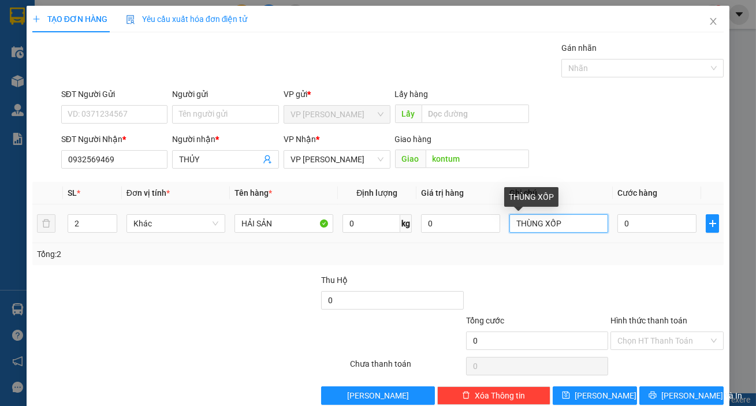
click at [580, 229] on input "THÙNG XỐP" at bounding box center [558, 223] width 99 height 18
type input "1T XỐP + 1T GIẤY"
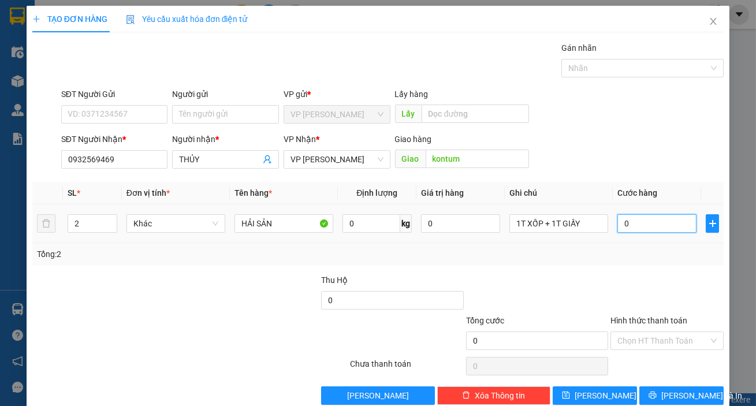
click at [673, 230] on input "0" at bounding box center [656, 223] width 79 height 18
type input "1"
type input "15"
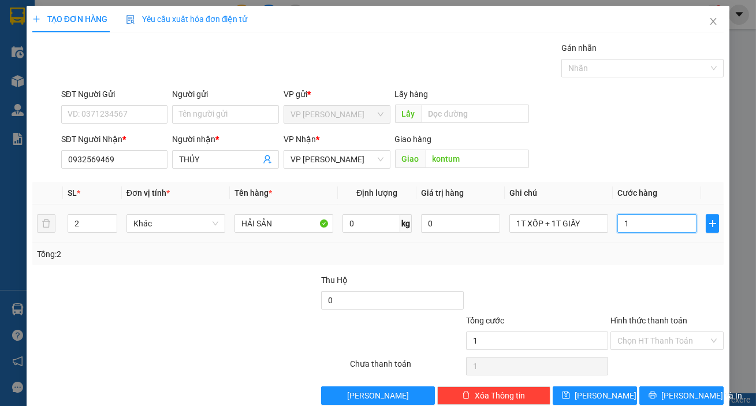
type input "15"
type input "150"
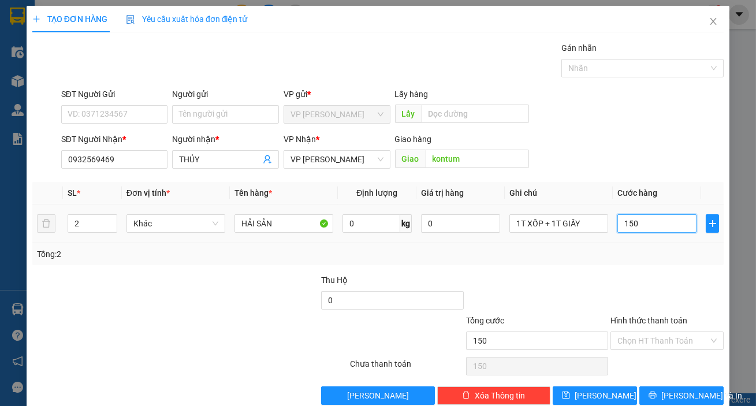
type input "1.500"
type input "15.000"
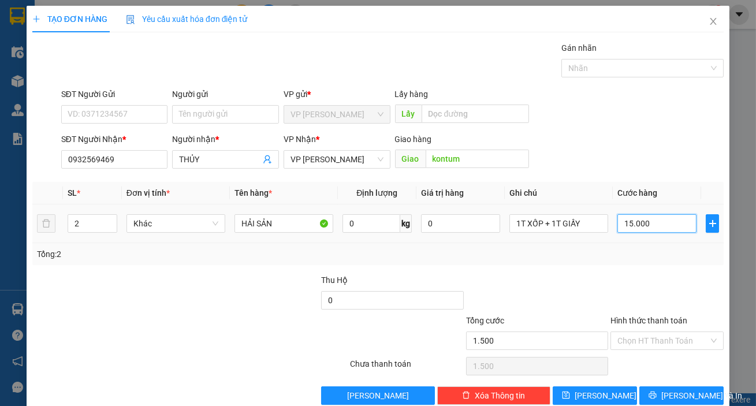
type input "15.000"
type input "150.000"
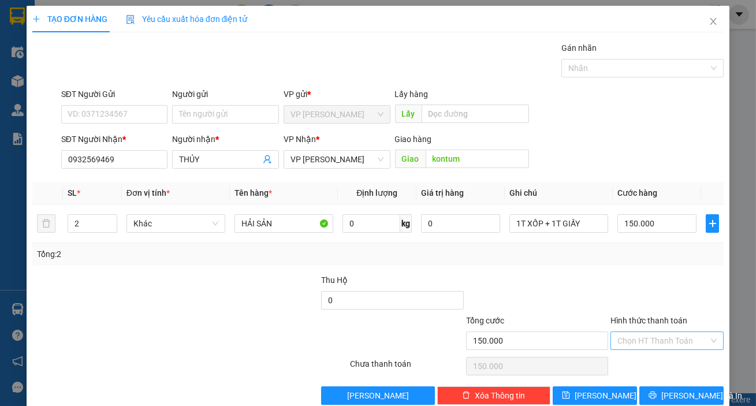
click at [664, 345] on input "Hình thức thanh toán" at bounding box center [662, 340] width 91 height 17
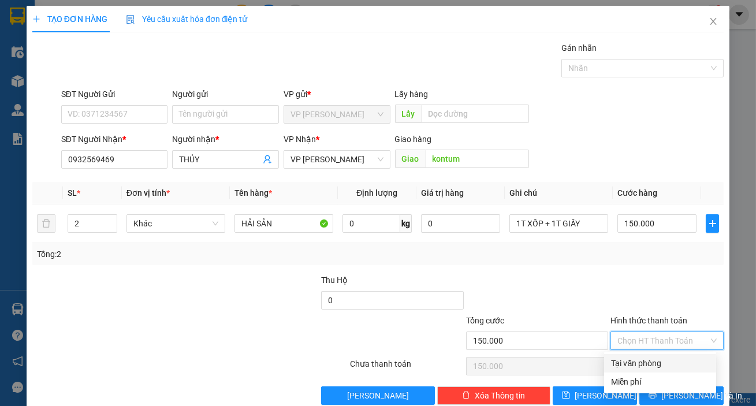
click at [659, 359] on div "Tại văn phòng" at bounding box center [660, 363] width 98 height 13
type input "0"
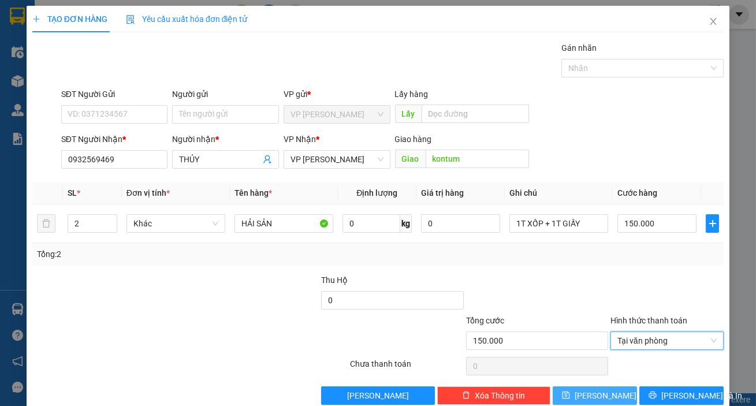
click at [614, 393] on button "[PERSON_NAME]" at bounding box center [595, 395] width 84 height 18
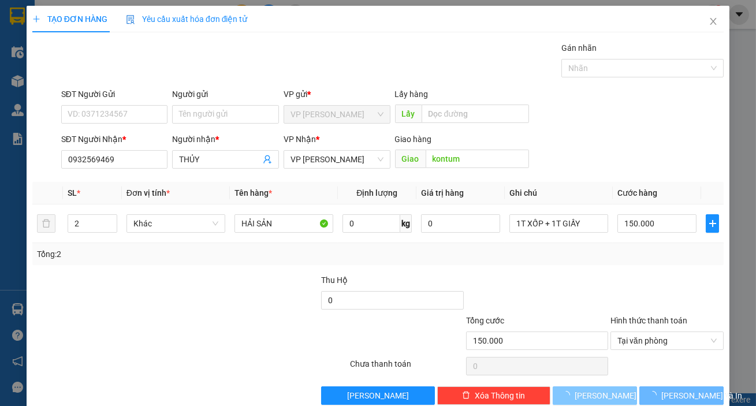
type input "1"
type input "0"
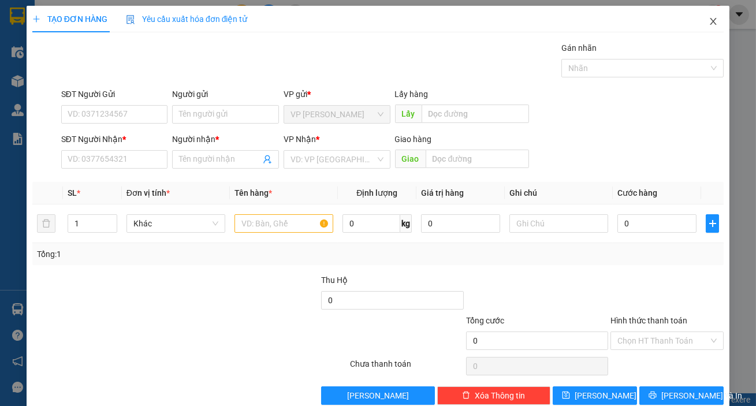
click at [708, 25] on icon "close" at bounding box center [712, 21] width 9 height 9
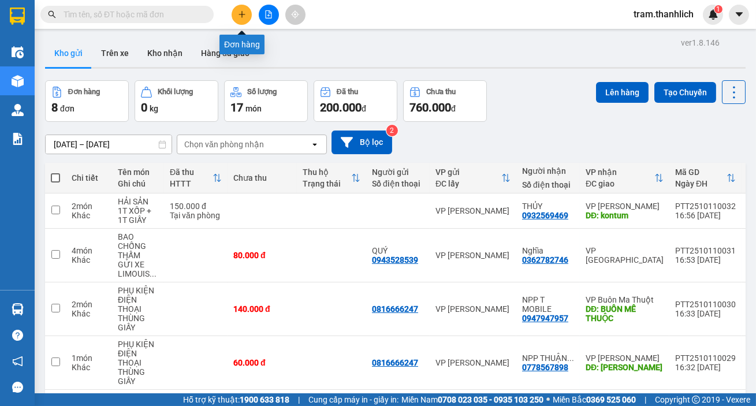
click at [238, 17] on icon "plus" at bounding box center [242, 14] width 8 height 8
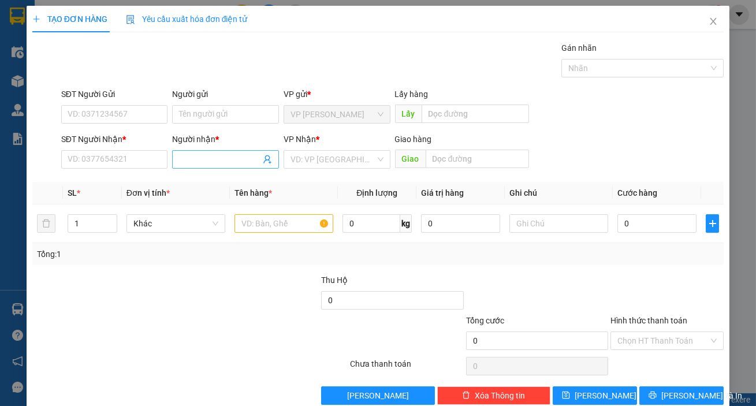
click at [219, 165] on input "Người nhận *" at bounding box center [219, 159] width 81 height 13
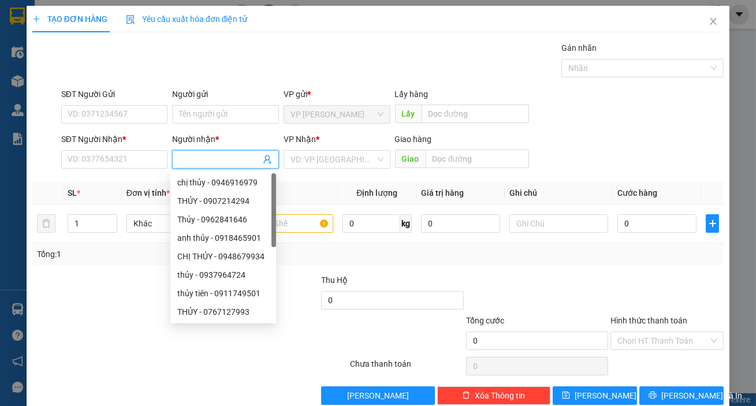
type input "C"
type input "chị my"
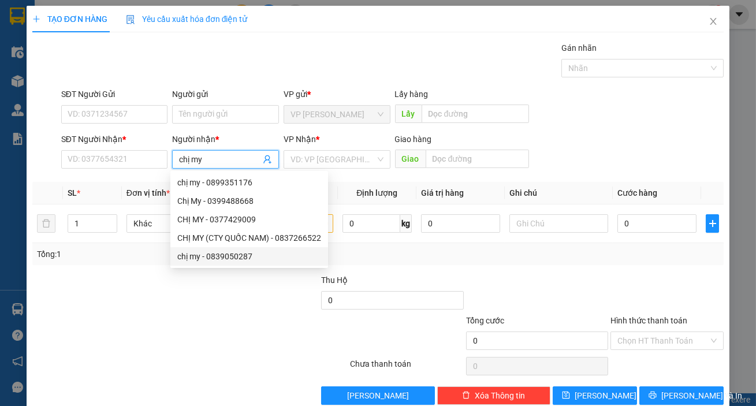
click at [244, 253] on div "chị my - 0839050287" at bounding box center [249, 256] width 144 height 13
type input "0839050287"
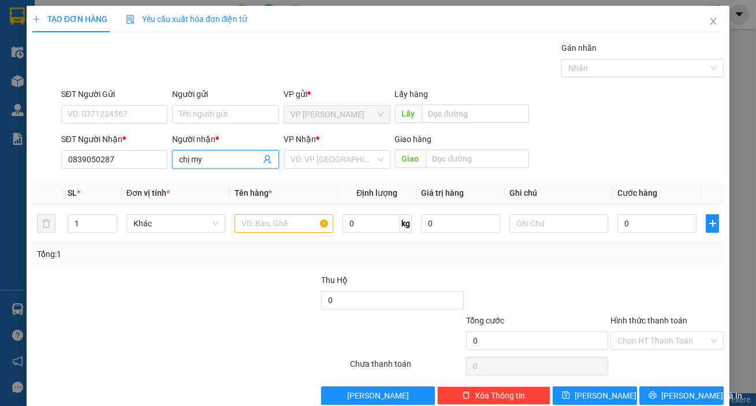
type input "chị my"
click at [136, 168] on div "SĐT Người Nhận * 0839050287" at bounding box center [114, 153] width 107 height 40
click at [138, 162] on input "0839050287" at bounding box center [114, 159] width 107 height 18
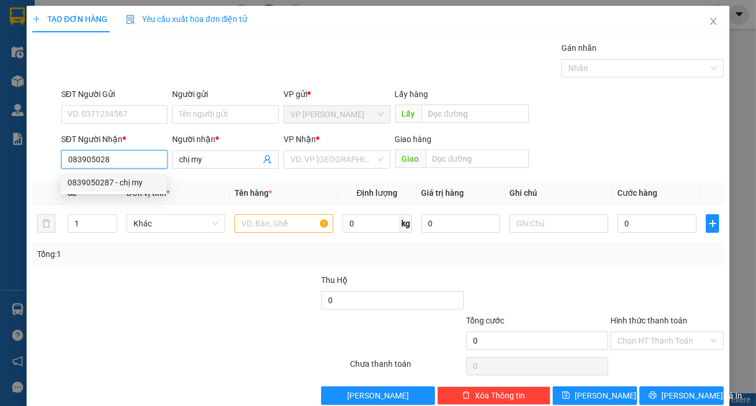
click at [134, 178] on div "0839050287 - chị my" at bounding box center [114, 182] width 92 height 13
type input "0839050287"
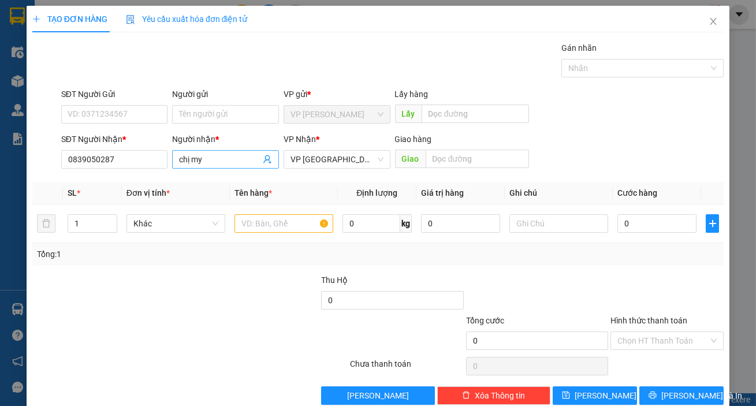
click at [207, 157] on input "chị my" at bounding box center [219, 159] width 81 height 13
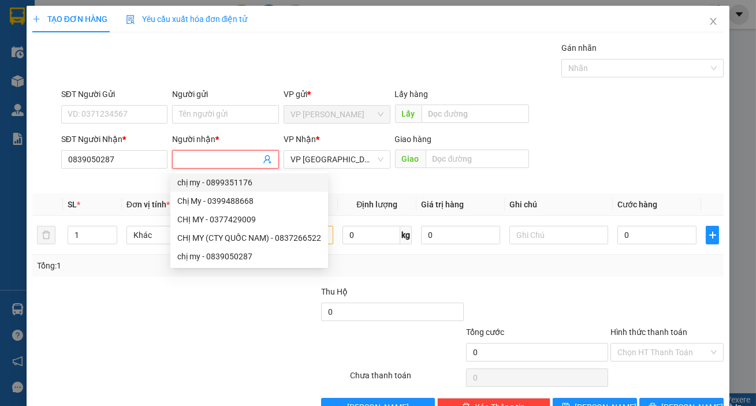
click at [208, 177] on div "chị my - 0899351176" at bounding box center [249, 182] width 144 height 13
type input "0899351176"
type input "chị my"
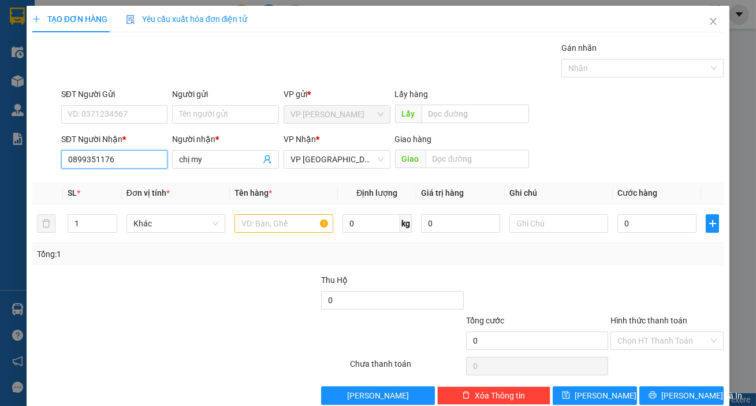
click at [150, 163] on input "0899351176" at bounding box center [114, 159] width 107 height 18
click at [144, 181] on div "0899351176 - chị my" at bounding box center [114, 182] width 92 height 13
type input "0899351176"
type input "[PERSON_NAME]"
click at [258, 227] on input "text" at bounding box center [283, 223] width 99 height 18
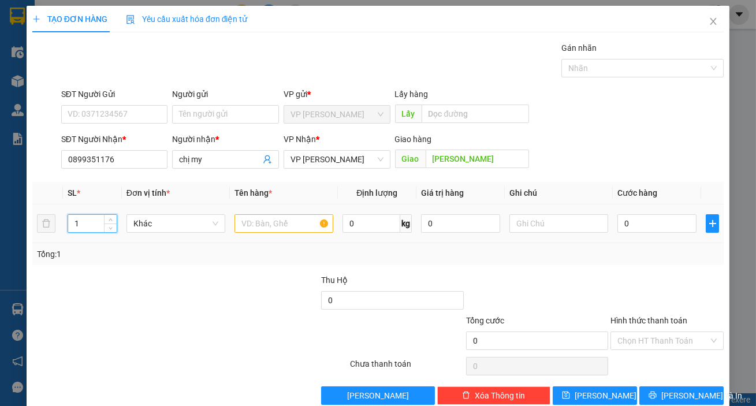
click at [89, 221] on input "1" at bounding box center [92, 223] width 49 height 17
type input "35"
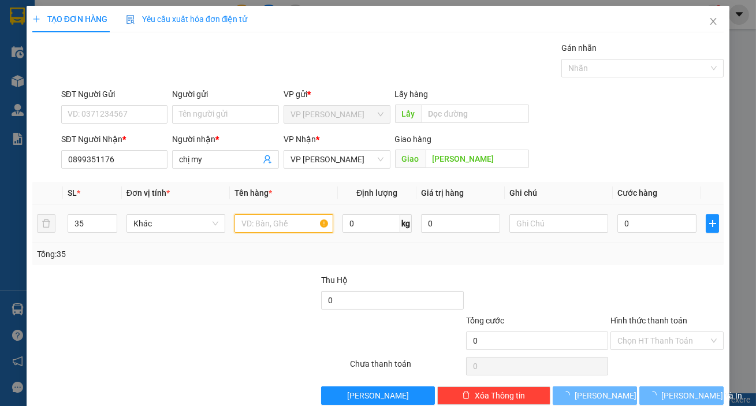
click at [247, 217] on input "text" at bounding box center [283, 223] width 99 height 18
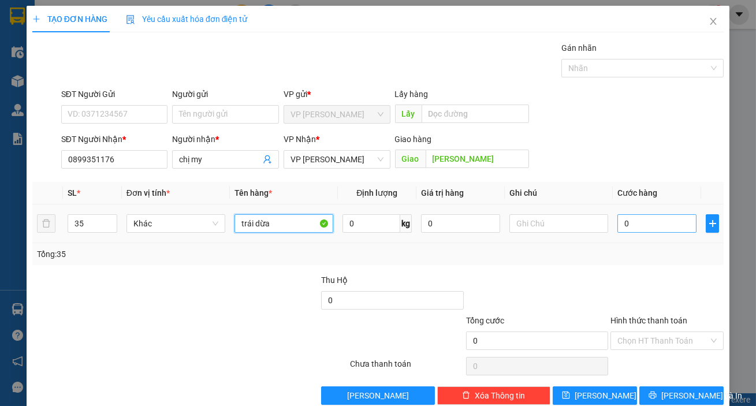
type input "trái dừa"
click at [641, 222] on input "0" at bounding box center [656, 223] width 79 height 18
type input "7"
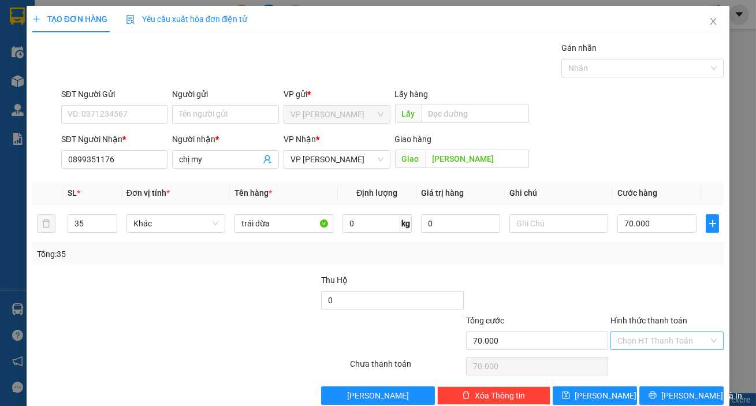
click at [629, 341] on input "Hình thức thanh toán" at bounding box center [662, 340] width 91 height 17
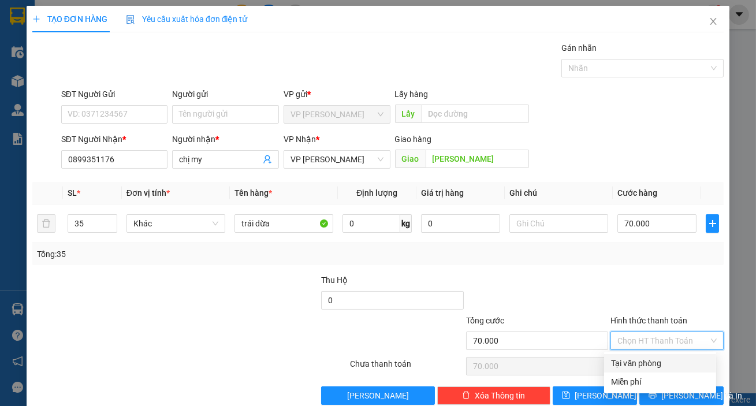
click at [629, 359] on div "Tại văn phòng" at bounding box center [660, 363] width 98 height 13
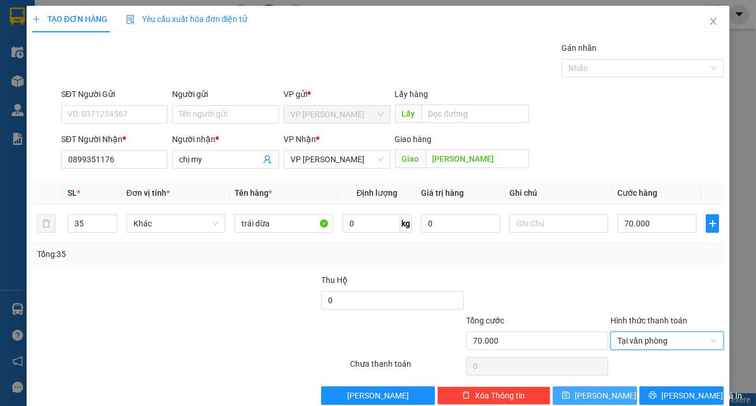
click at [614, 391] on button "[PERSON_NAME]" at bounding box center [595, 395] width 84 height 18
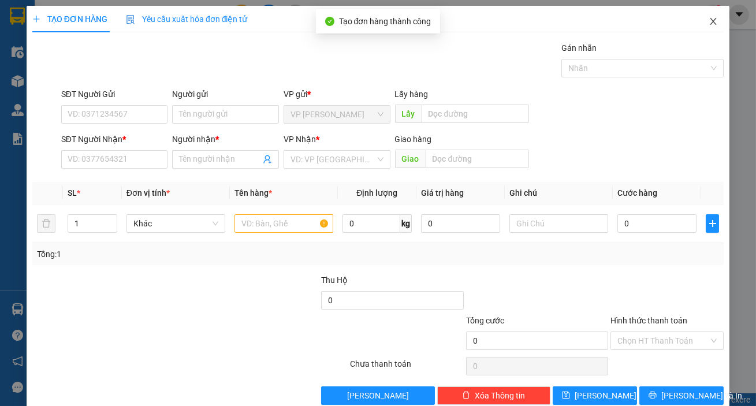
click at [708, 23] on icon "close" at bounding box center [712, 21] width 9 height 9
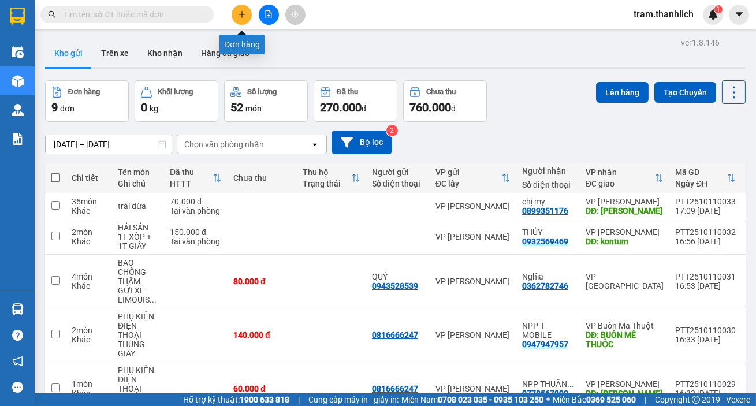
click at [237, 15] on button at bounding box center [242, 15] width 20 height 20
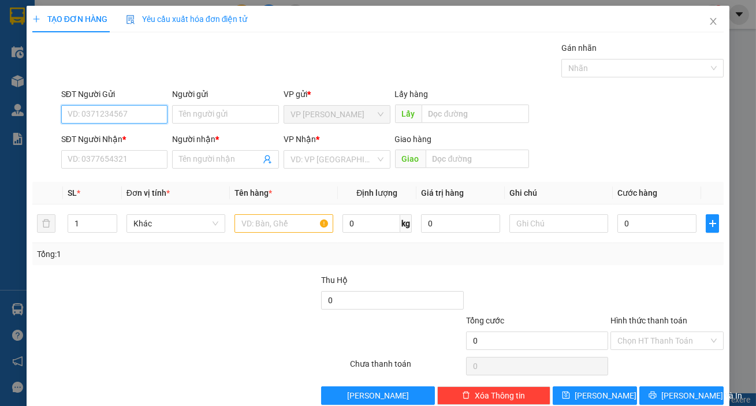
click at [124, 117] on input "SĐT Người Gửi" at bounding box center [114, 114] width 107 height 18
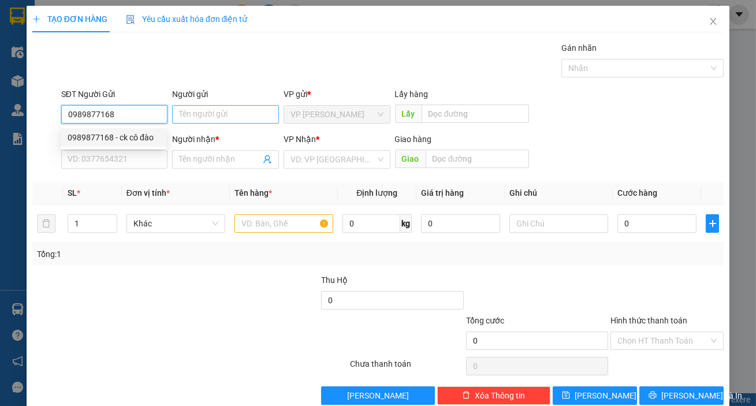
drag, startPoint x: 124, startPoint y: 139, endPoint x: 227, endPoint y: 113, distance: 106.4
click at [124, 140] on div "0989877168 - ck cô đào" at bounding box center [114, 137] width 92 height 13
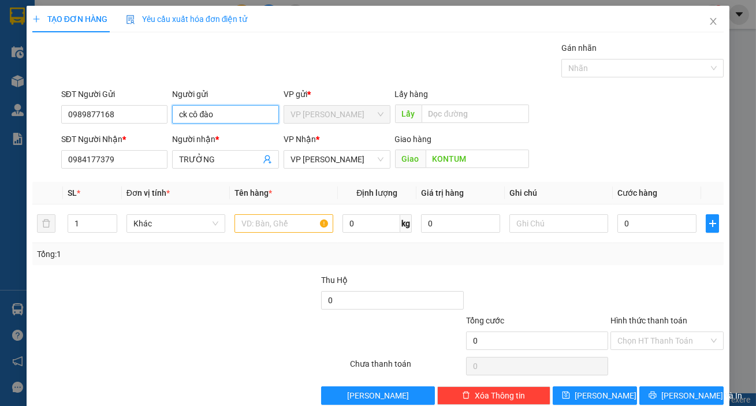
click at [227, 113] on input "ck cô đào" at bounding box center [225, 114] width 107 height 18
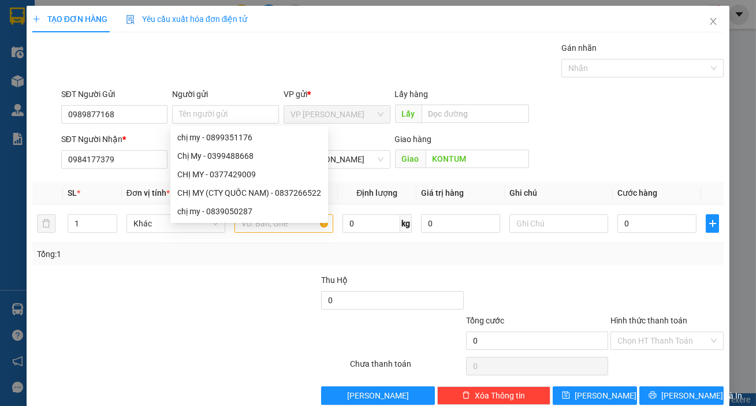
click at [580, 110] on div "SĐT Người Gửi 0989877168 Người gửi Tên người gửi VP gửi * VP [PERSON_NAME] Lấy …" at bounding box center [392, 108] width 667 height 40
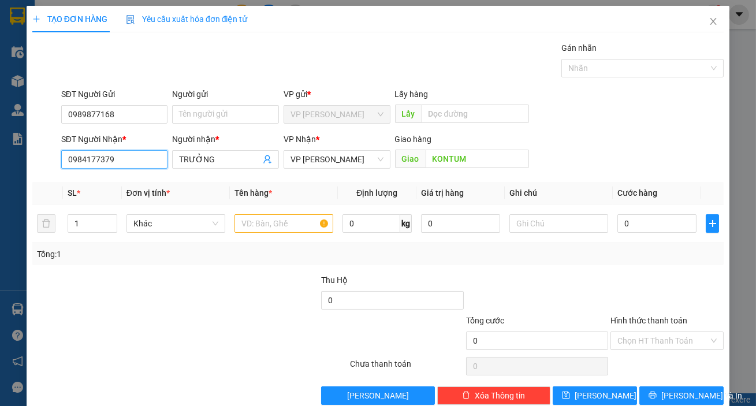
click at [141, 165] on input "0984177379" at bounding box center [114, 159] width 107 height 18
click at [162, 150] on input "0984177379" at bounding box center [114, 159] width 107 height 18
click at [149, 152] on input "SĐT Người Nhận *" at bounding box center [114, 159] width 107 height 18
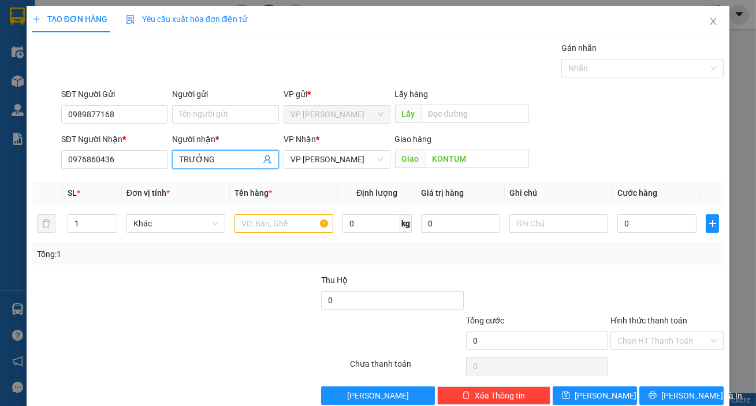
click at [230, 166] on span "TRƯỞNG" at bounding box center [225, 159] width 107 height 18
click at [230, 165] on input "TRƯỞNG" at bounding box center [219, 159] width 81 height 13
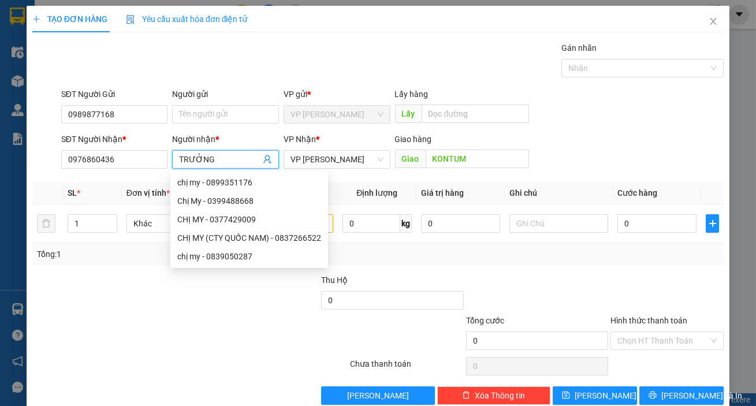
click at [230, 165] on input "TRƯỞNG" at bounding box center [219, 159] width 81 height 13
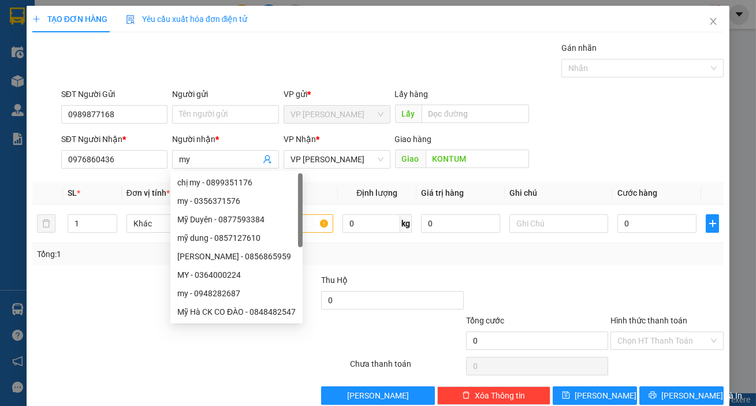
click at [590, 130] on form "SĐT Người Gửi 0989877168 Người gửi Tên người gửi VP gửi * VP [PERSON_NAME] Lấy …" at bounding box center [377, 130] width 691 height 85
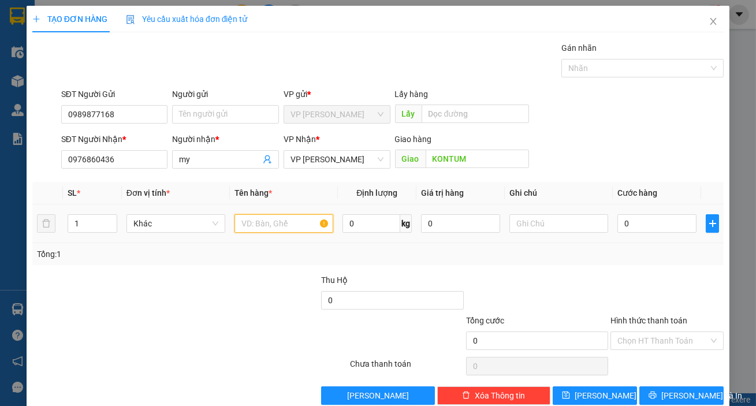
click at [294, 220] on input "text" at bounding box center [283, 223] width 99 height 18
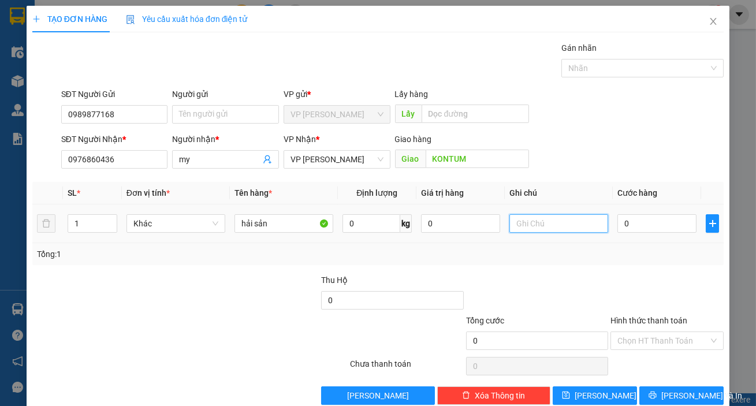
click at [528, 220] on input "text" at bounding box center [558, 223] width 99 height 18
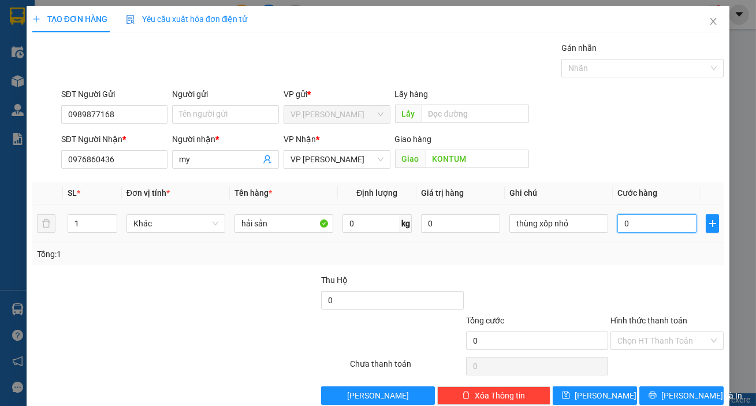
click at [635, 221] on input "0" at bounding box center [656, 223] width 79 height 18
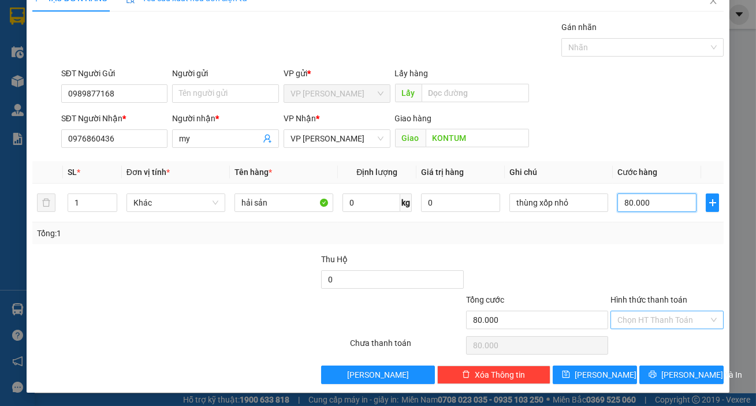
click at [666, 328] on div "Chọn HT Thanh Toán" at bounding box center [666, 320] width 113 height 18
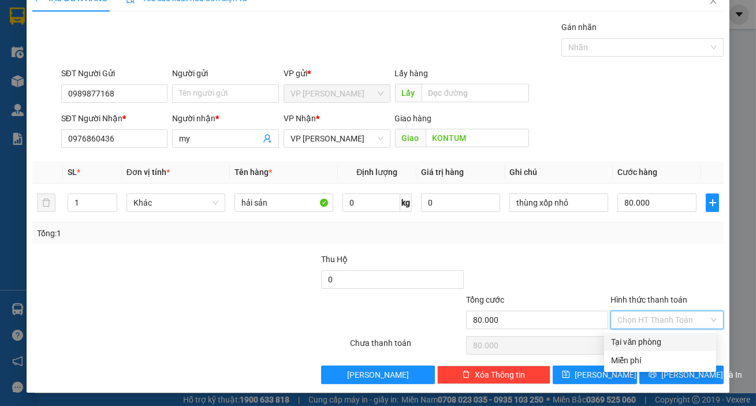
click at [665, 336] on div "Tại văn phòng" at bounding box center [660, 341] width 98 height 13
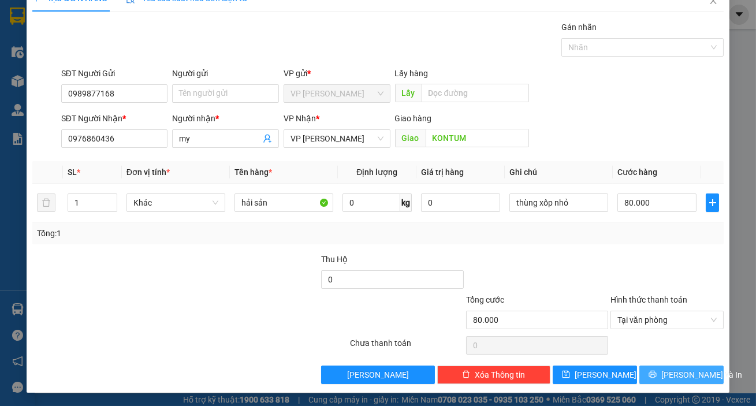
click at [678, 374] on span "[PERSON_NAME] và In" at bounding box center [701, 374] width 81 height 13
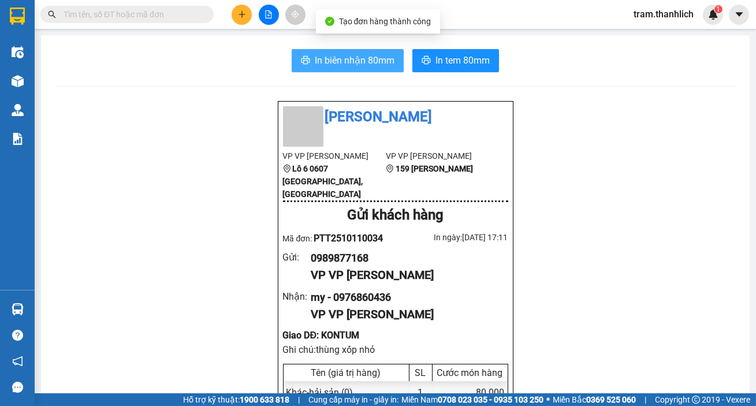
click at [344, 56] on span "In biên nhận 80mm" at bounding box center [355, 60] width 80 height 14
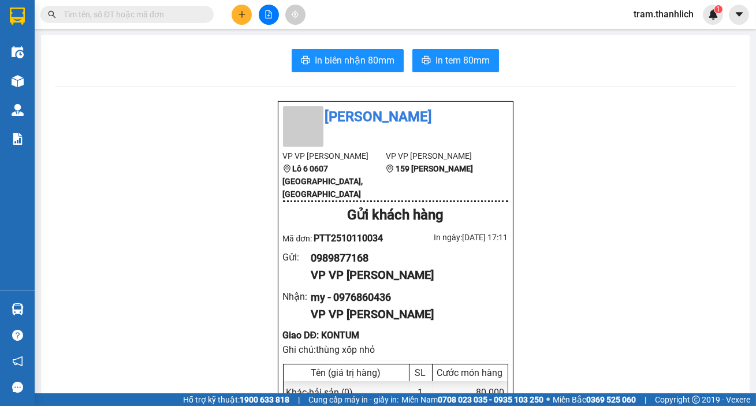
click at [450, 55] on span "In tem 80mm" at bounding box center [462, 60] width 54 height 14
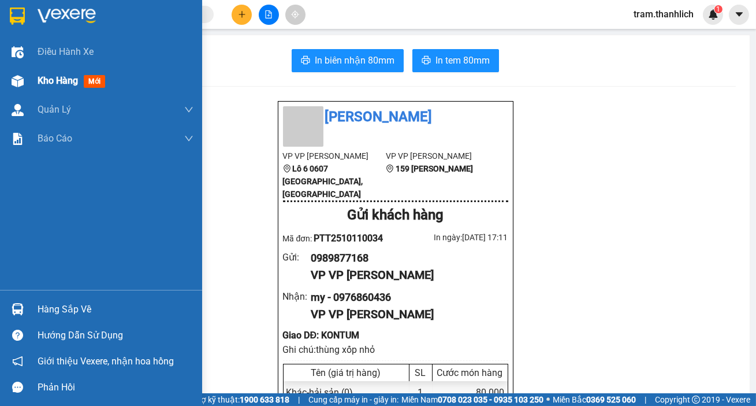
click at [25, 79] on div at bounding box center [18, 81] width 20 height 20
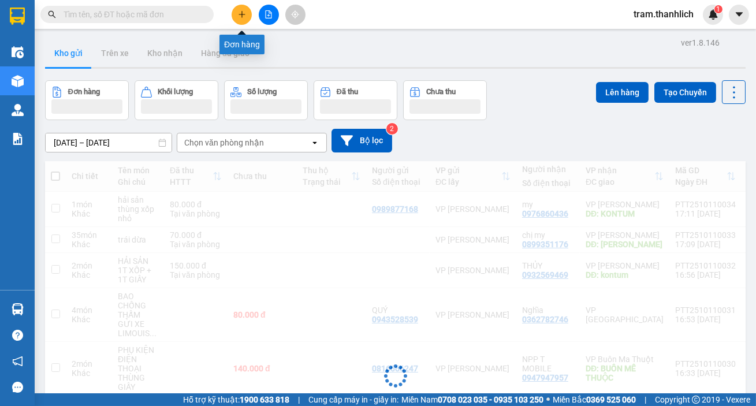
click at [236, 16] on button at bounding box center [242, 15] width 20 height 20
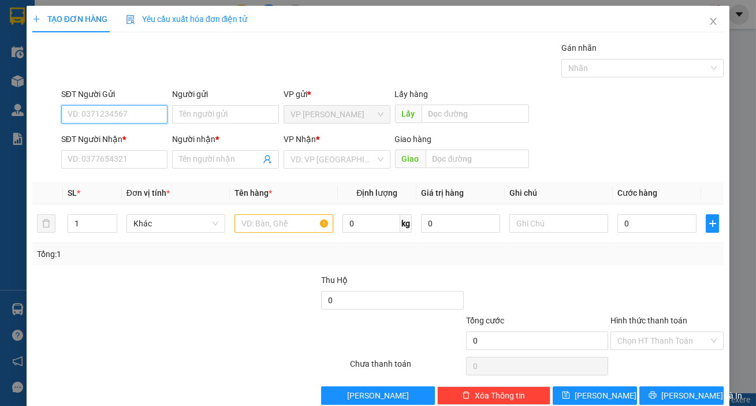
click at [121, 111] on input "SĐT Người Gửi" at bounding box center [114, 114] width 107 height 18
click at [132, 144] on div "0987120727" at bounding box center [114, 137] width 106 height 18
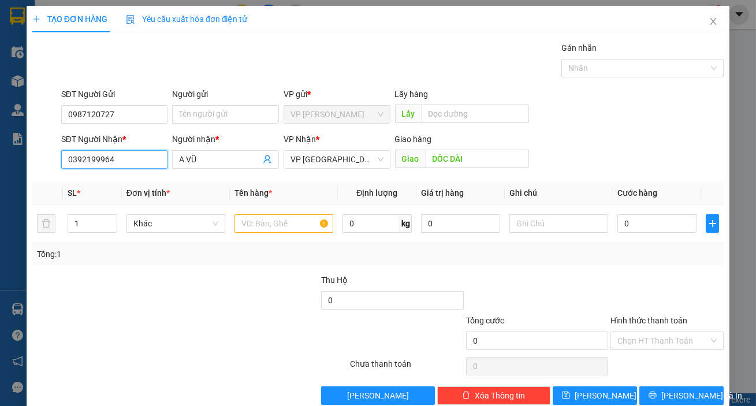
click at [131, 163] on input "0392199964" at bounding box center [114, 159] width 107 height 18
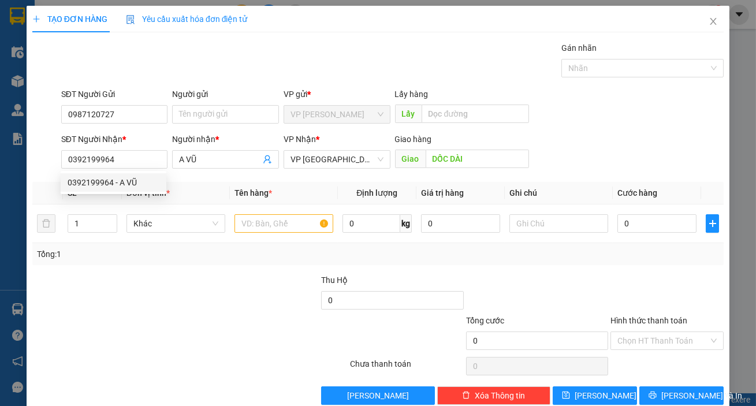
click at [577, 144] on div "SĐT Người Nhận * 0392199964 Người nhận * A VŨ VP Nhận * VP Đà Lạt Giao hàng Gia…" at bounding box center [392, 153] width 667 height 40
click at [109, 219] on icon "up" at bounding box center [111, 221] width 4 height 4
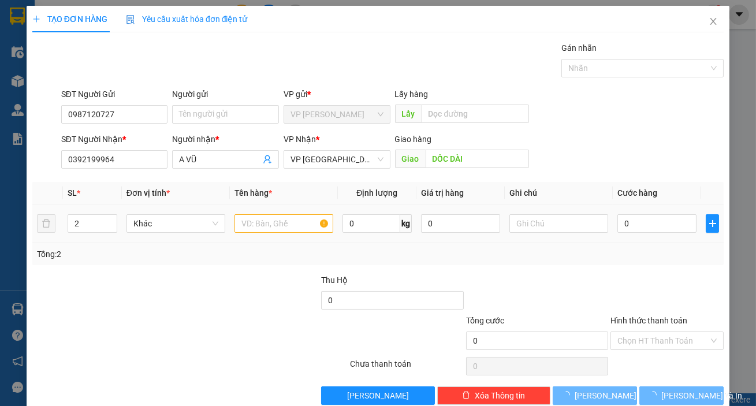
drag, startPoint x: 227, startPoint y: 220, endPoint x: 247, endPoint y: 222, distance: 19.1
click at [232, 221] on td at bounding box center [284, 223] width 108 height 39
click at [247, 222] on input "text" at bounding box center [283, 223] width 99 height 18
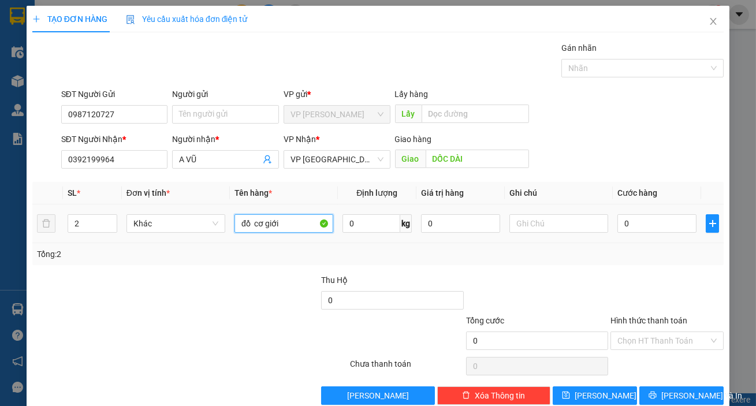
click at [252, 225] on input "đồ cơ giới" at bounding box center [283, 223] width 99 height 18
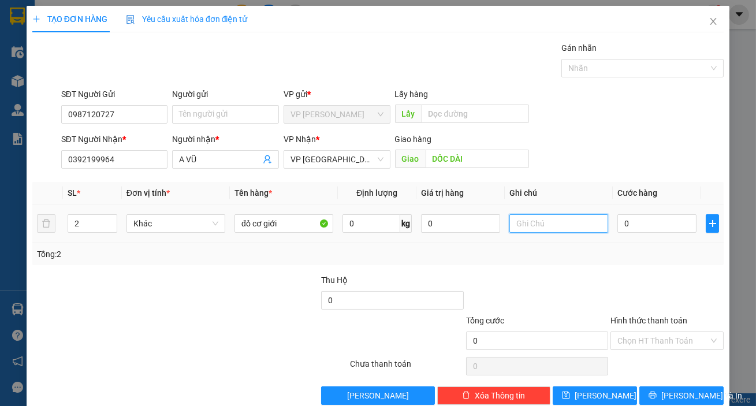
click at [524, 222] on input "text" at bounding box center [558, 223] width 99 height 18
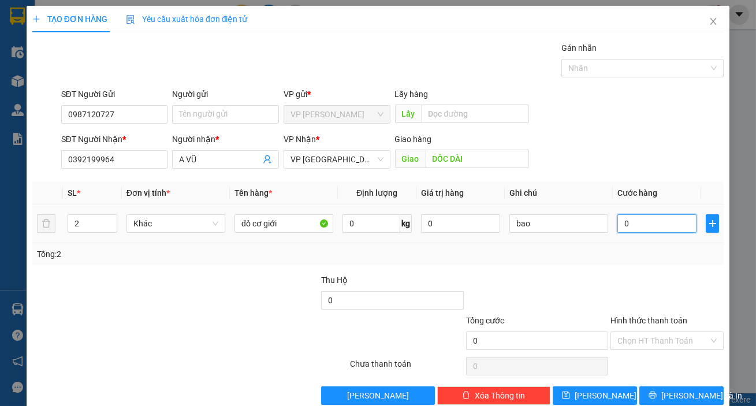
click at [658, 226] on input "0" at bounding box center [656, 223] width 79 height 18
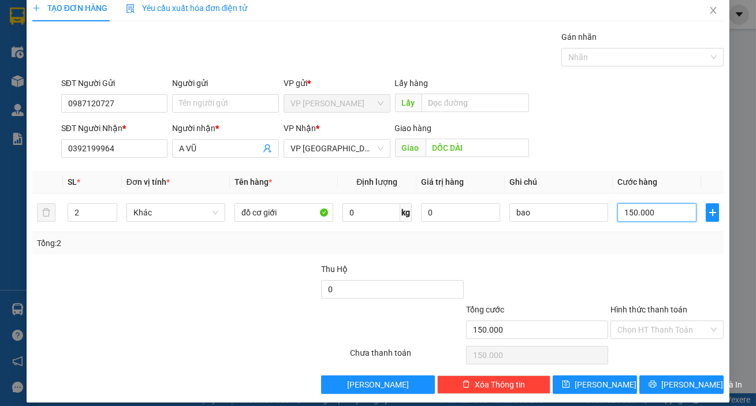
scroll to position [21, 0]
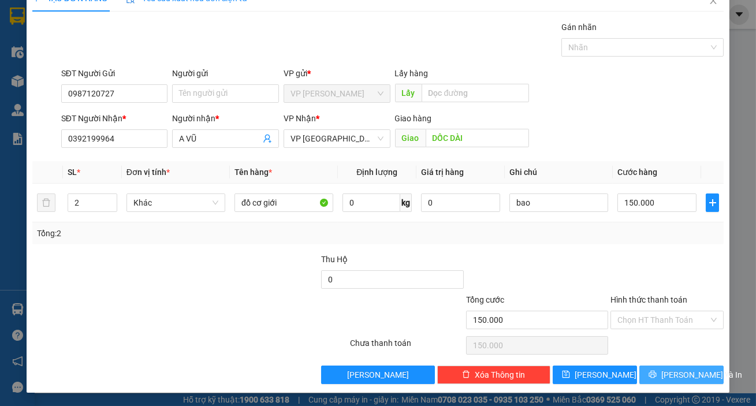
click at [676, 379] on span "[PERSON_NAME] và In" at bounding box center [701, 374] width 81 height 13
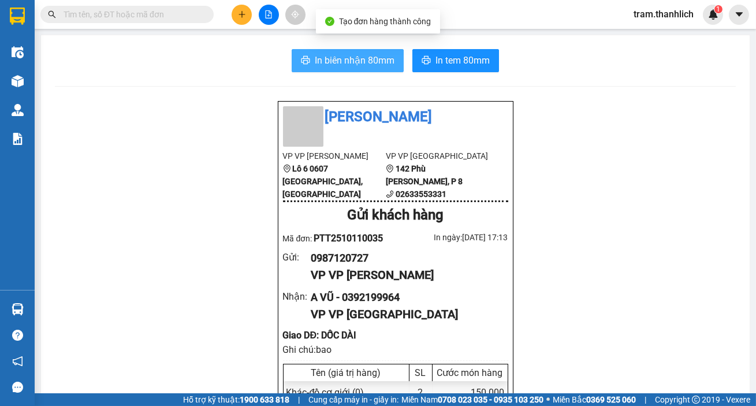
click at [337, 59] on span "In biên nhận 80mm" at bounding box center [355, 60] width 80 height 14
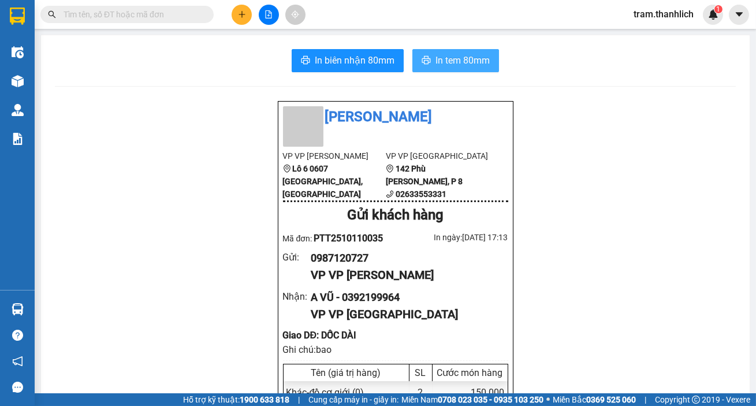
click at [443, 52] on button "In tem 80mm" at bounding box center [455, 60] width 87 height 23
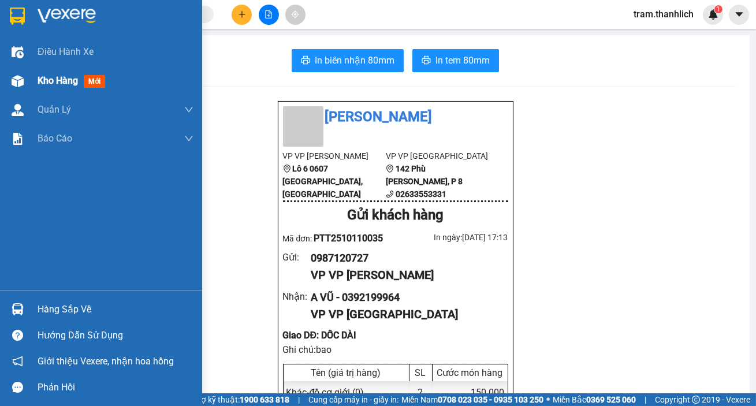
click at [29, 77] on div "Kho hàng mới" at bounding box center [101, 80] width 202 height 29
